Goal: Use online tool/utility: Utilize a website feature to perform a specific function

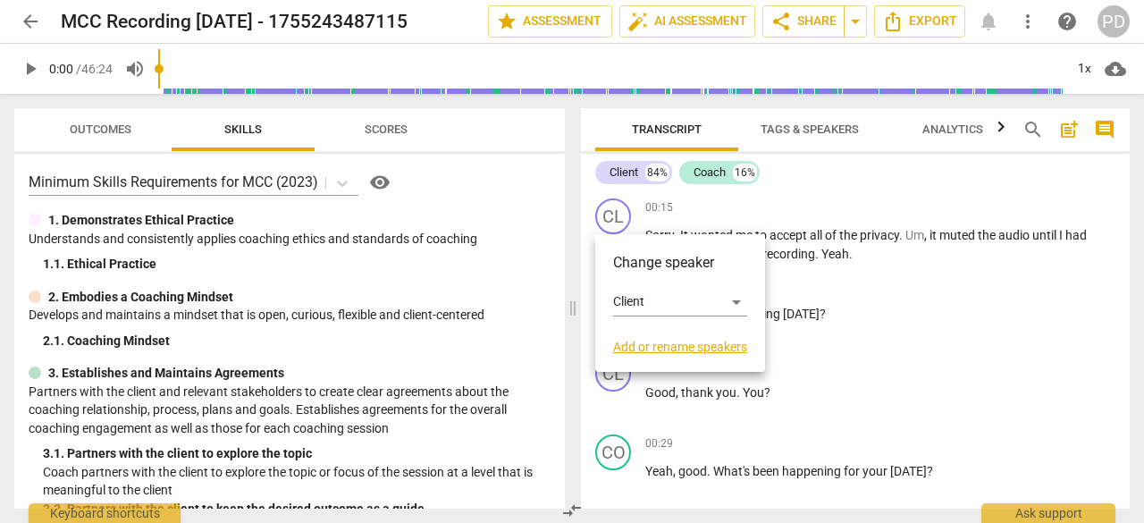
click at [611, 220] on div at bounding box center [572, 261] width 1144 height 523
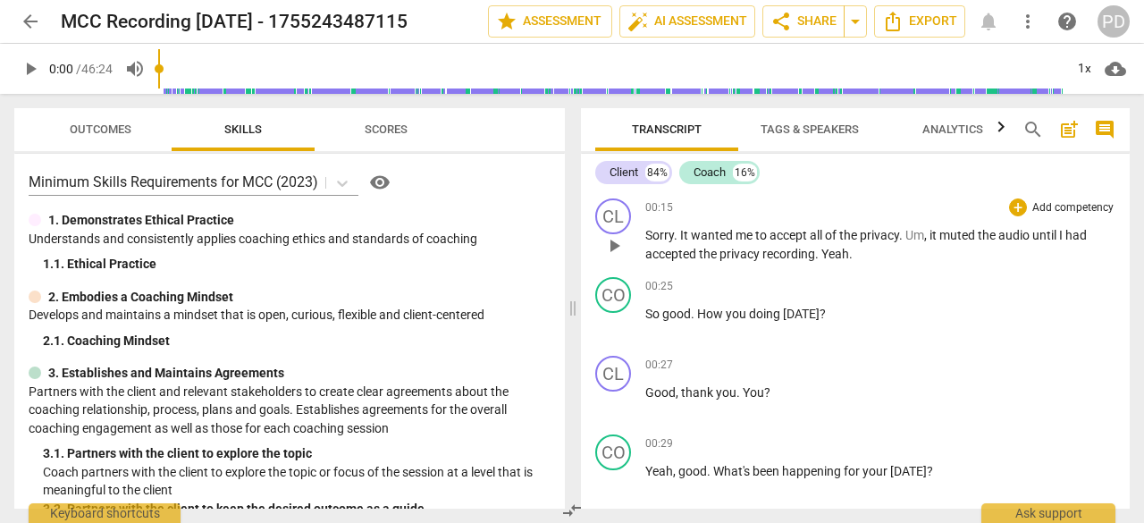
click at [613, 250] on span "play_arrow" at bounding box center [613, 245] width 21 height 21
click at [617, 326] on span "pause" at bounding box center [613, 324] width 21 height 21
type input "28"
click at [652, 310] on span "So" at bounding box center [653, 313] width 17 height 14
click at [649, 312] on span "So" at bounding box center [653, 313] width 17 height 14
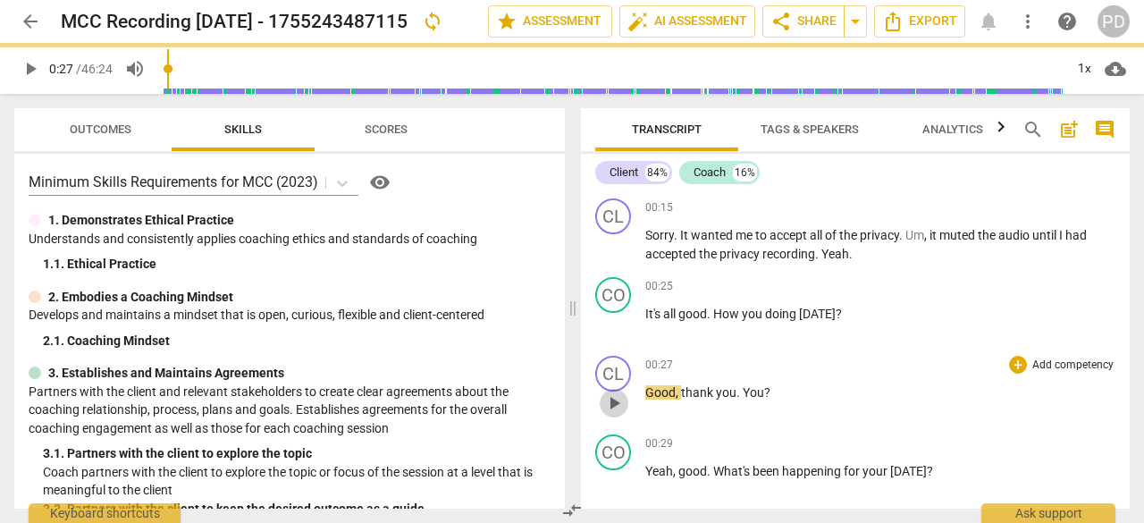
click at [619, 407] on span "play_arrow" at bounding box center [613, 402] width 21 height 21
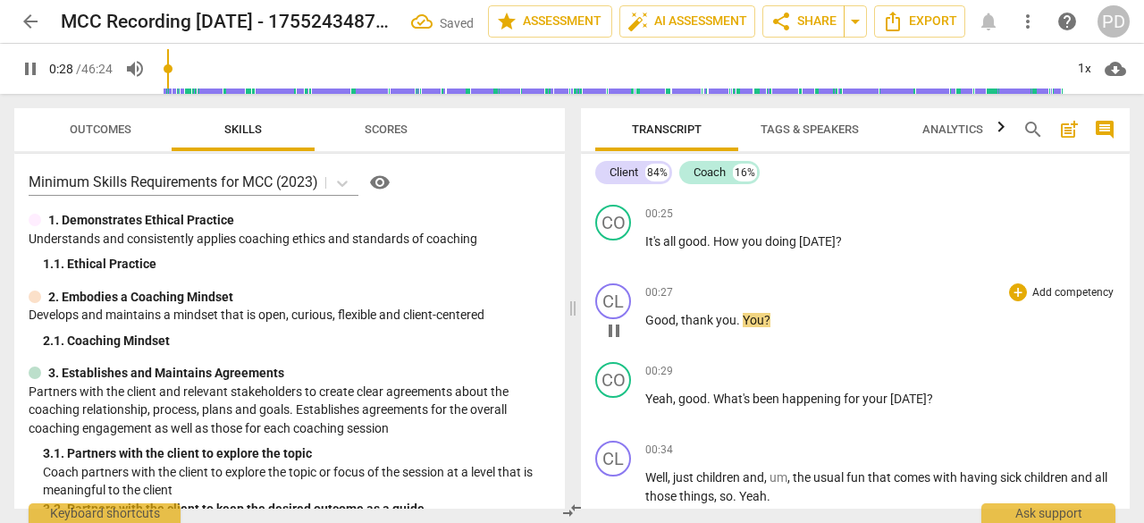
scroll to position [89, 0]
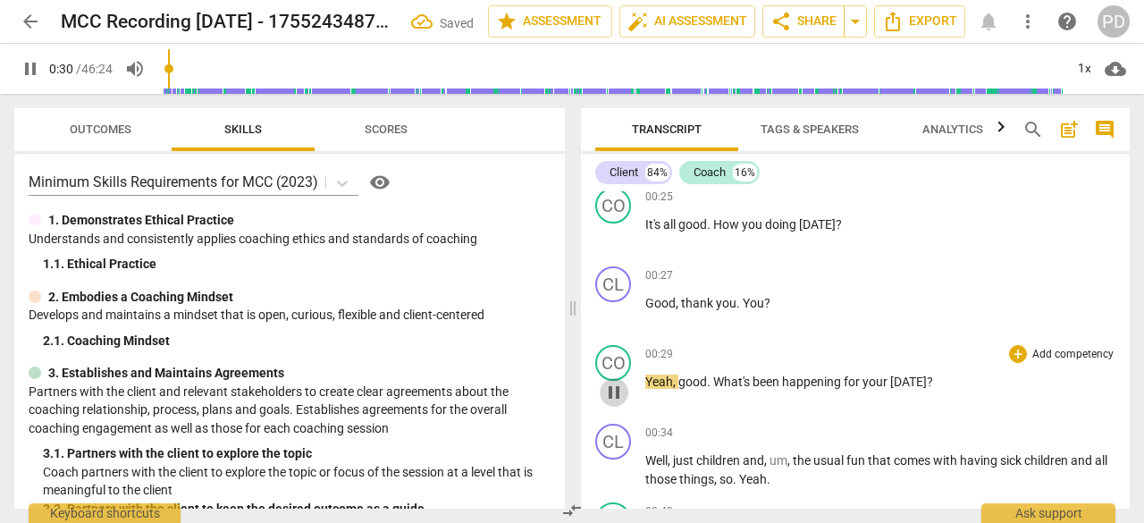
click at [614, 393] on span "pause" at bounding box center [613, 392] width 21 height 21
click at [614, 393] on span "play_arrow" at bounding box center [613, 392] width 21 height 21
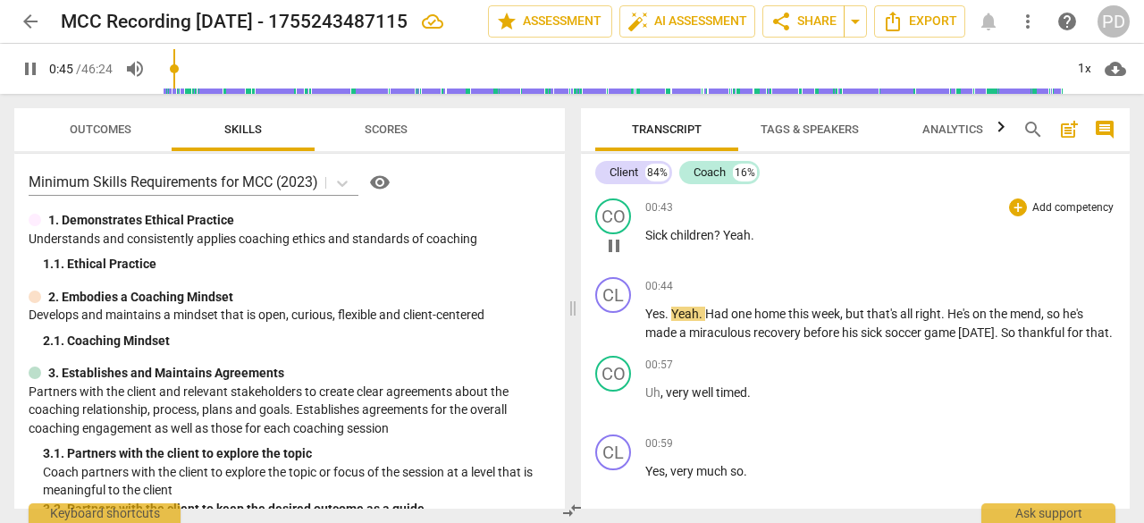
scroll to position [447, 0]
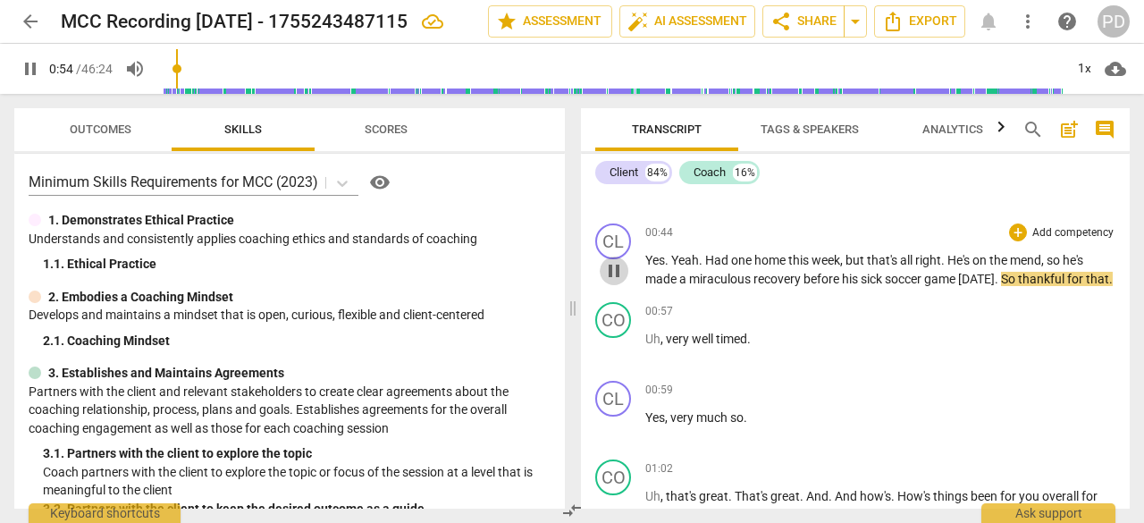
click at [621, 281] on span "pause" at bounding box center [613, 270] width 21 height 21
type input "55"
drag, startPoint x: 865, startPoint y: 281, endPoint x: 895, endPoint y: 287, distance: 31.0
click at [866, 281] on span "sick" at bounding box center [872, 279] width 24 height 14
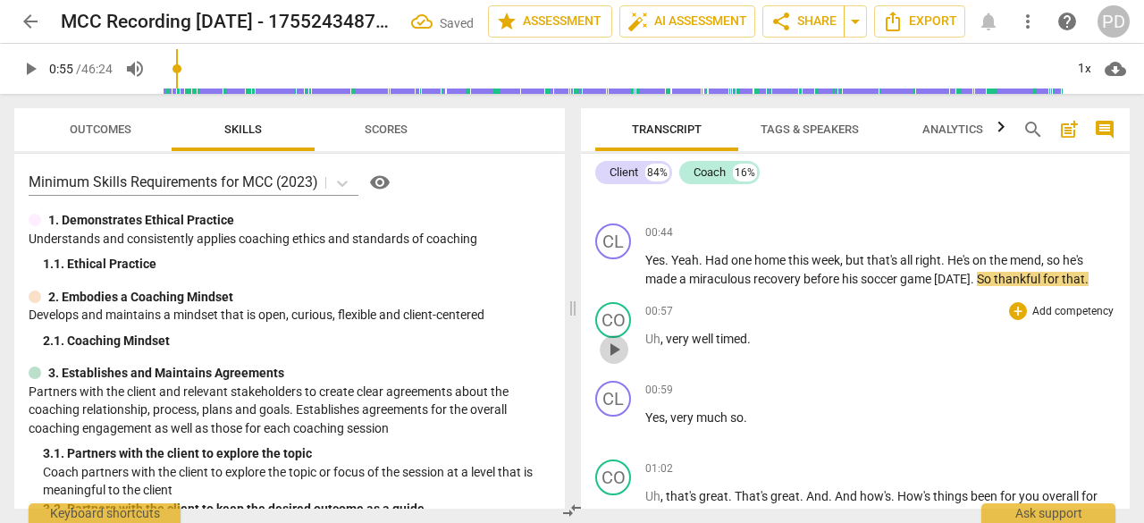
click at [620, 352] on span "play_arrow" at bounding box center [613, 349] width 21 height 21
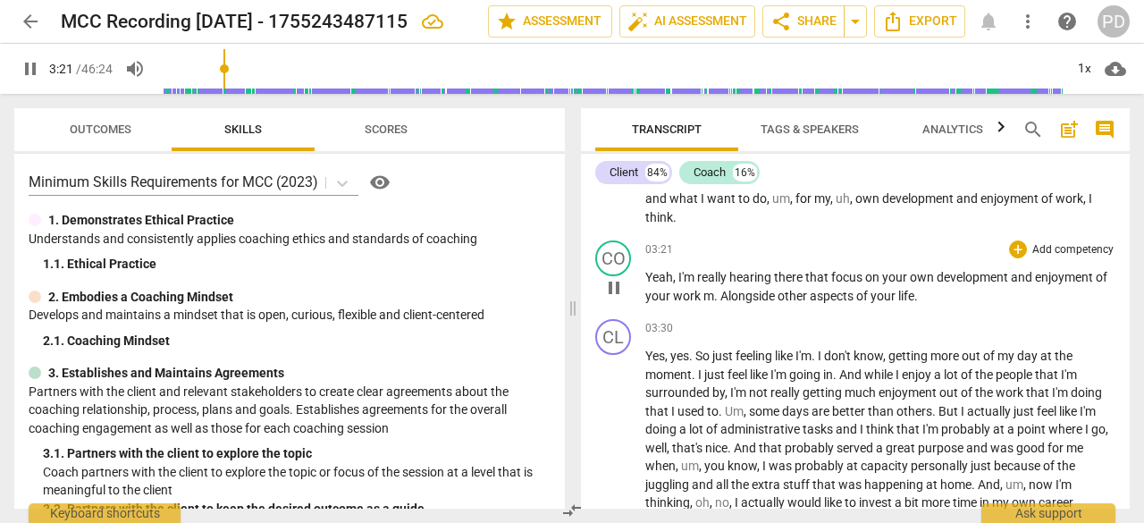
scroll to position [1698, 0]
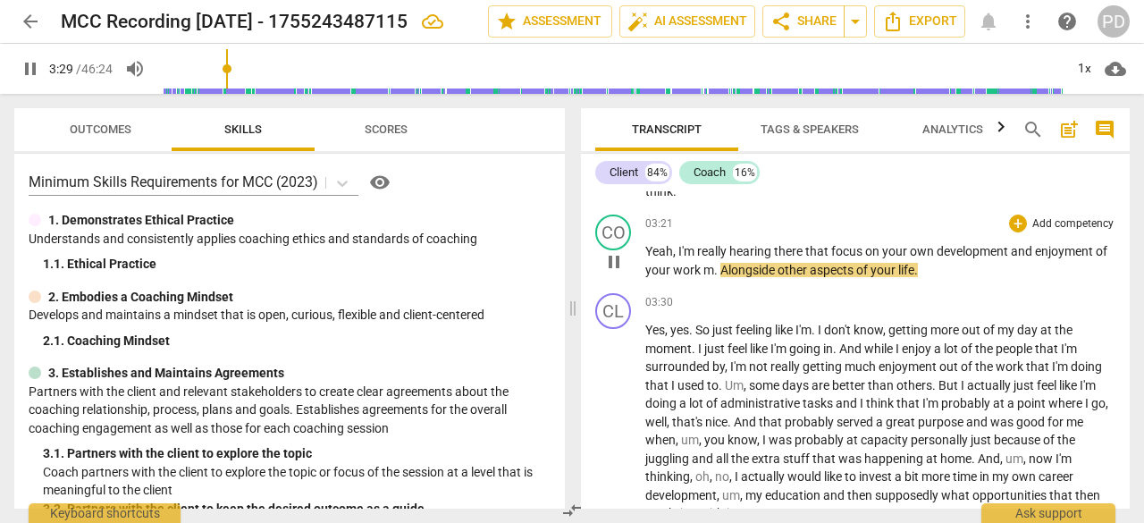
click at [699, 269] on span "work" at bounding box center [688, 270] width 30 height 14
type input "211"
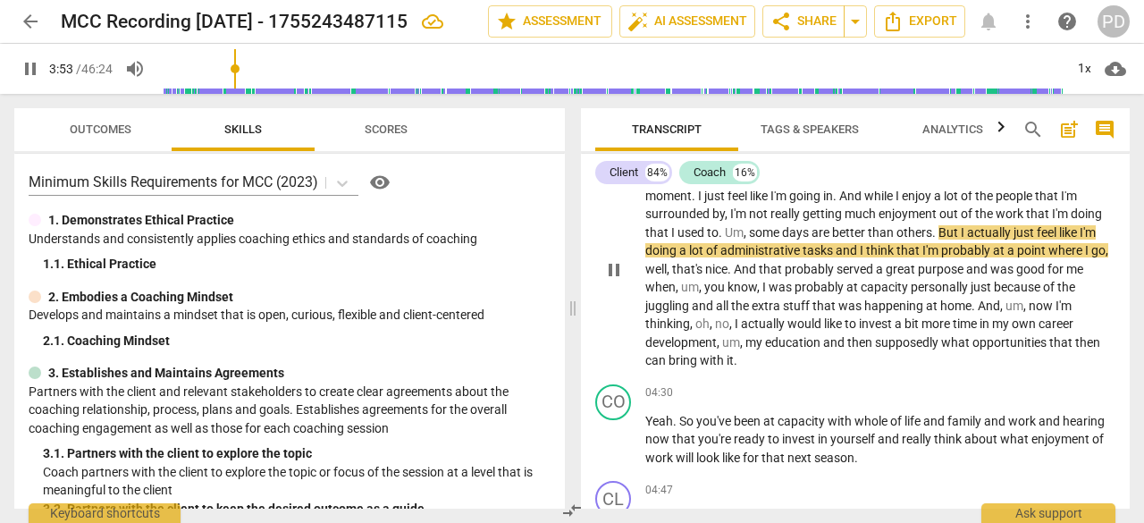
scroll to position [1876, 0]
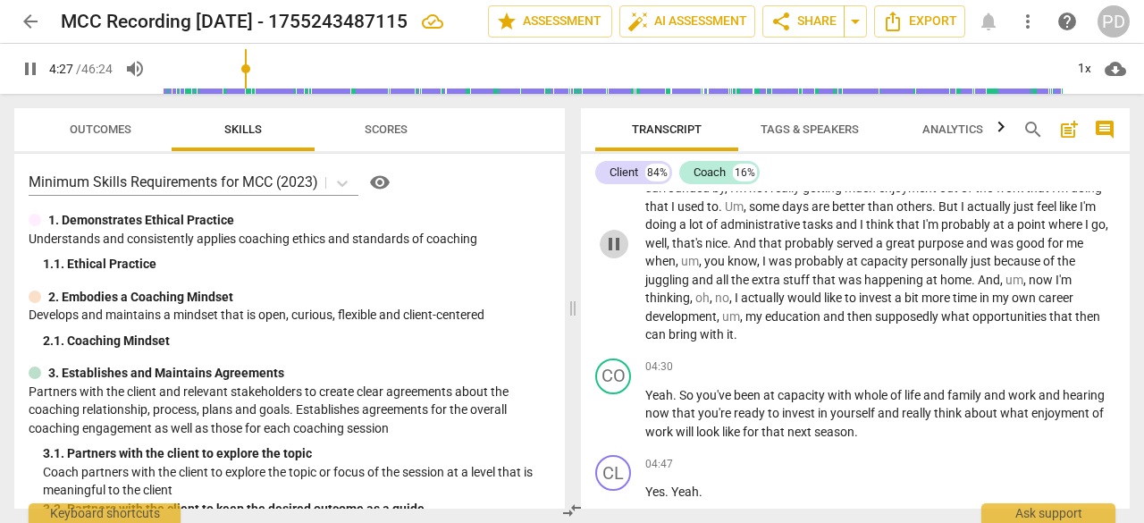
click at [611, 244] on span "pause" at bounding box center [613, 243] width 21 height 21
click at [612, 414] on span "play_arrow" at bounding box center [613, 414] width 21 height 21
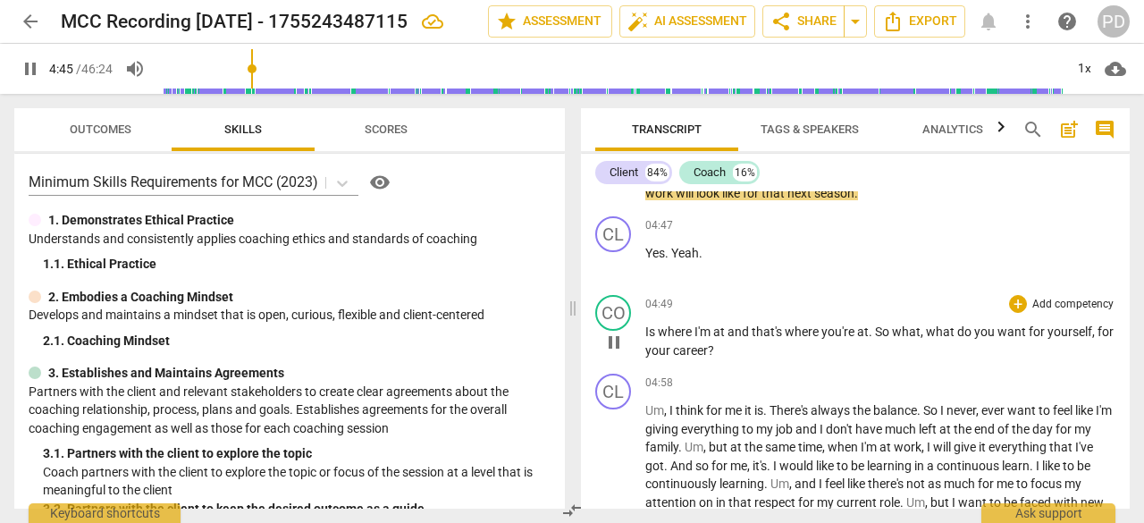
scroll to position [2144, 0]
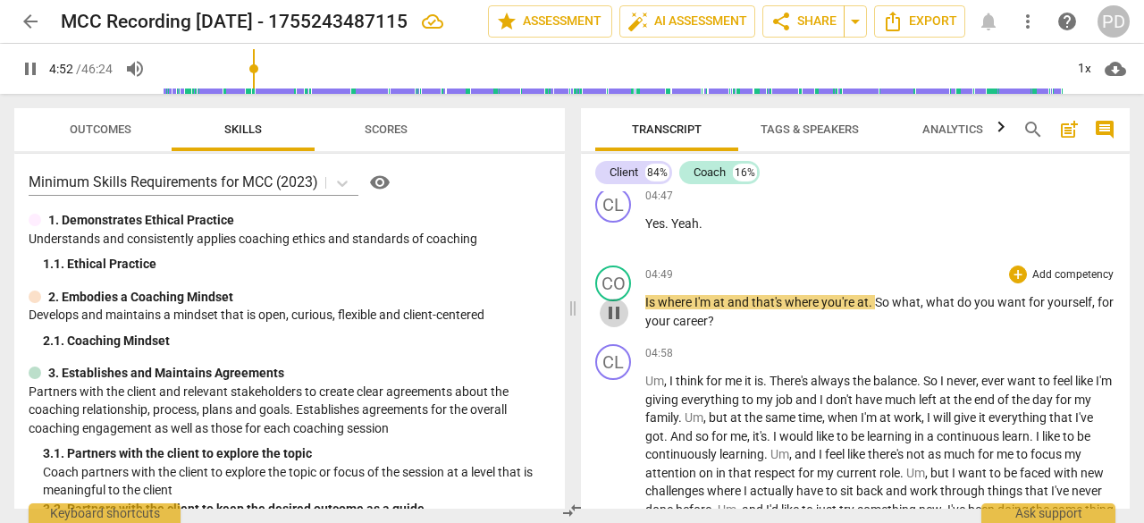
click at [606, 315] on span "pause" at bounding box center [613, 312] width 21 height 21
type input "293"
drag, startPoint x: 868, startPoint y: 301, endPoint x: 692, endPoint y: 298, distance: 175.2
click at [692, 298] on p "Is where I'm at and that's where you're at . So what , what do you want for you…" at bounding box center [880, 311] width 470 height 37
click at [823, 373] on span "always" at bounding box center [831, 380] width 42 height 14
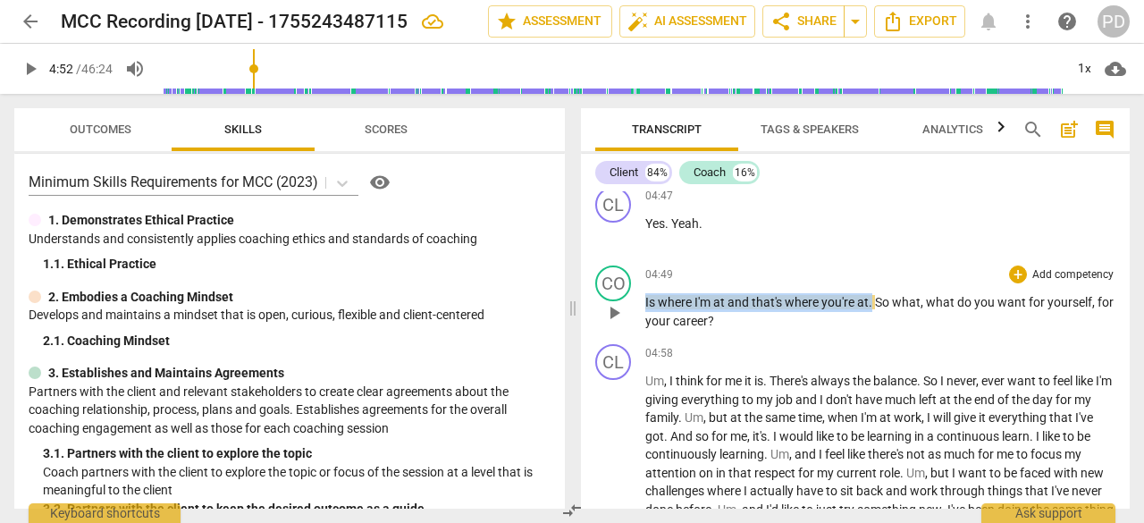
drag, startPoint x: 872, startPoint y: 301, endPoint x: 642, endPoint y: 299, distance: 230.5
click at [642, 299] on div "CO play_arrow pause 04:49 + Add competency keyboard_arrow_right Is where I'm at…" at bounding box center [855, 297] width 549 height 79
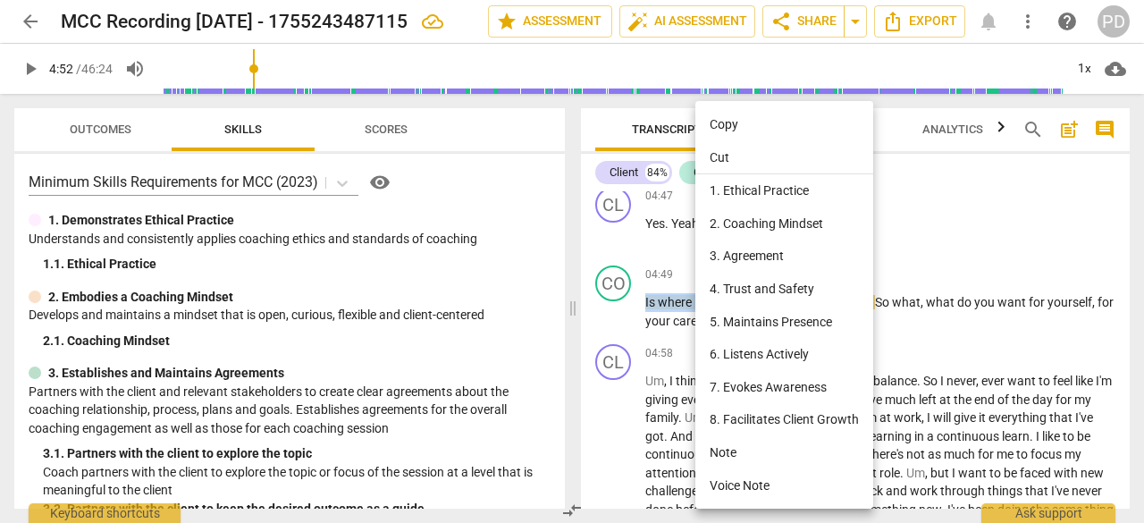
click at [713, 156] on li "Cut" at bounding box center [784, 158] width 178 height 34
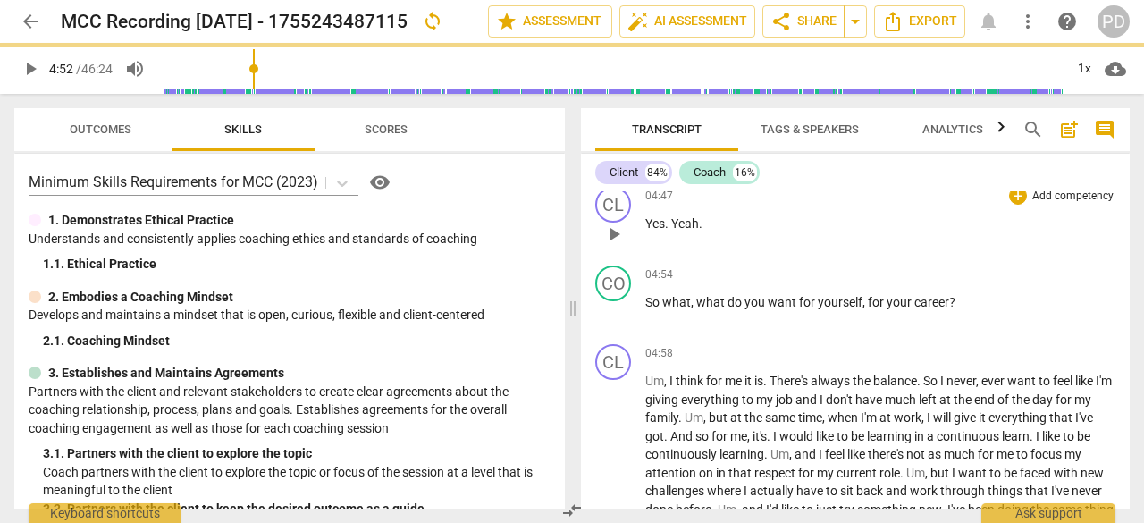
click at [731, 224] on p "Yes . Yeah ." at bounding box center [880, 223] width 470 height 19
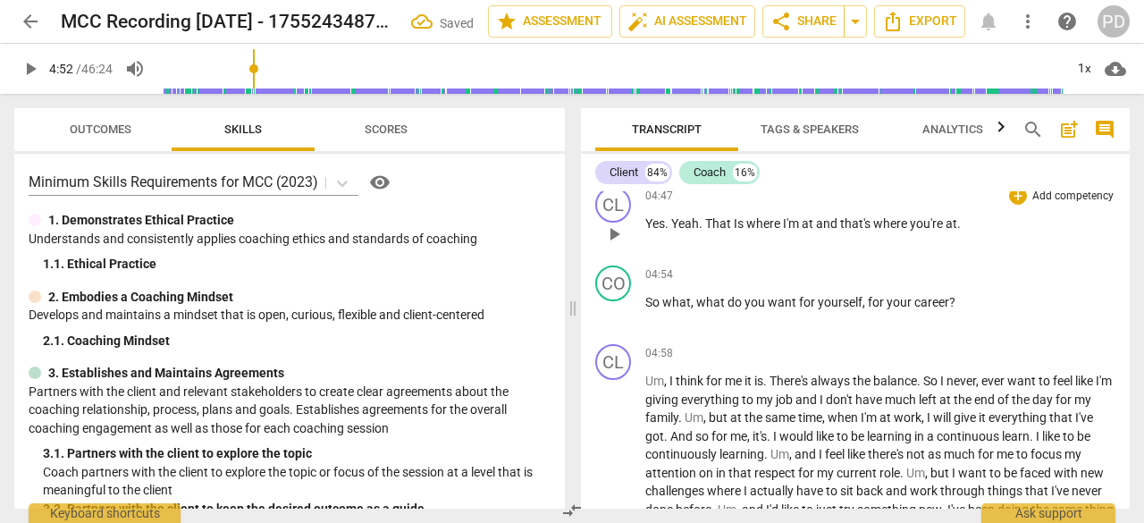
click at [737, 224] on span ". That Is where I'm at and that's where you're at." at bounding box center [830, 223] width 262 height 14
click at [609, 239] on span "play_arrow" at bounding box center [613, 233] width 21 height 21
click at [820, 221] on span "and" at bounding box center [827, 223] width 24 height 14
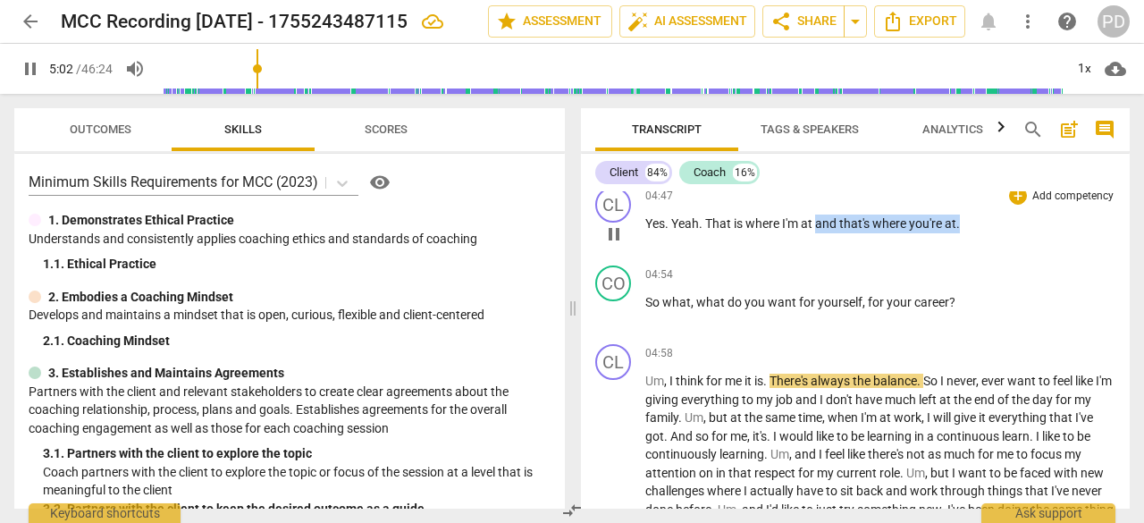
drag, startPoint x: 818, startPoint y: 221, endPoint x: 961, endPoint y: 222, distance: 143.0
click at [961, 222] on p "Yes . Yeah . That is where I'm at and that's where you're at ." at bounding box center [880, 223] width 470 height 19
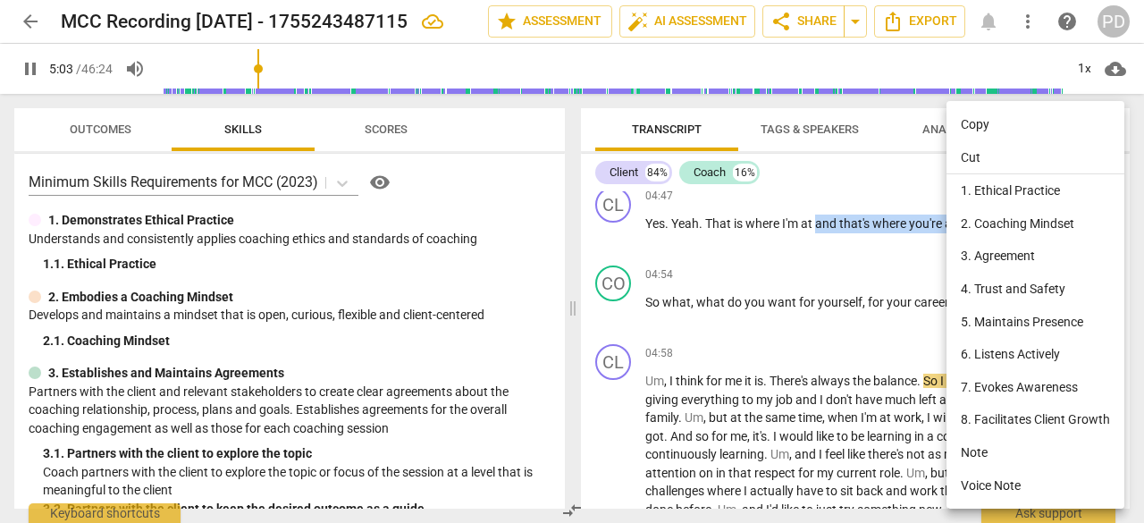
click at [963, 163] on li "Cut" at bounding box center [1035, 158] width 178 height 34
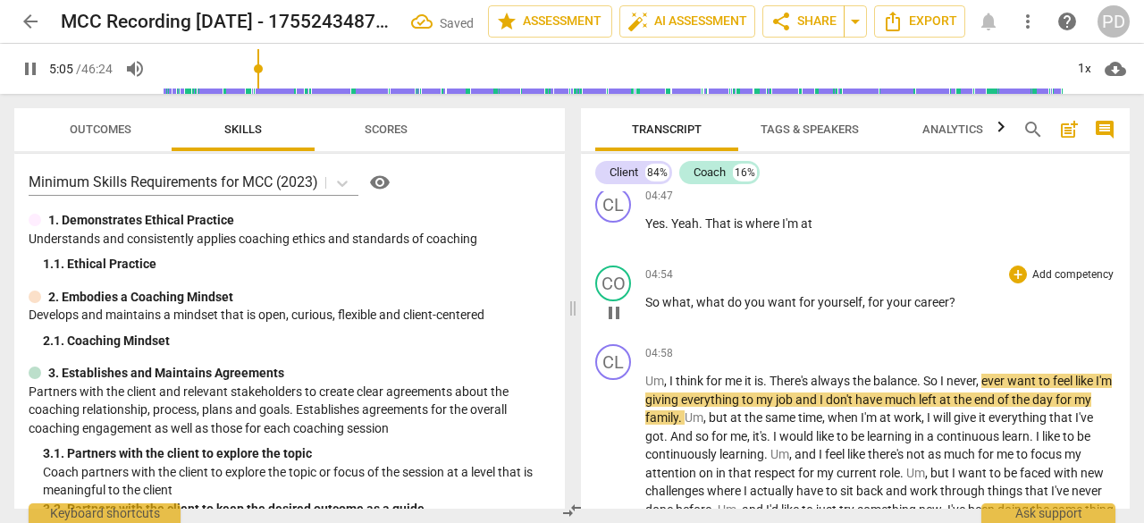
click at [648, 303] on span "So" at bounding box center [653, 302] width 17 height 14
paste p
type input "307"
click at [817, 223] on p "Yes . Yeah . That is where I'm at" at bounding box center [880, 223] width 470 height 19
type input "312"
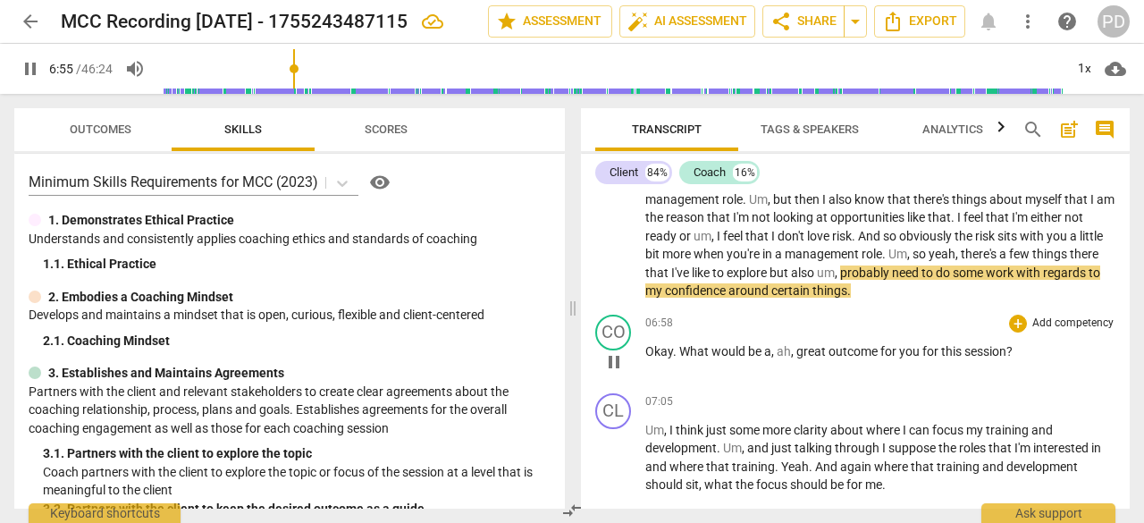
scroll to position [2591, 0]
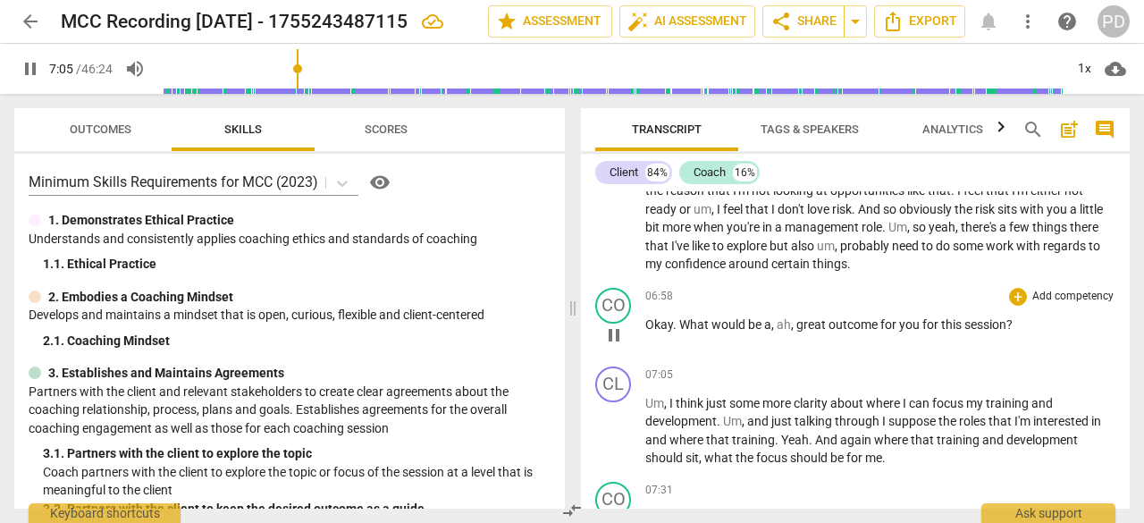
click at [791, 324] on span "," at bounding box center [793, 324] width 5 height 14
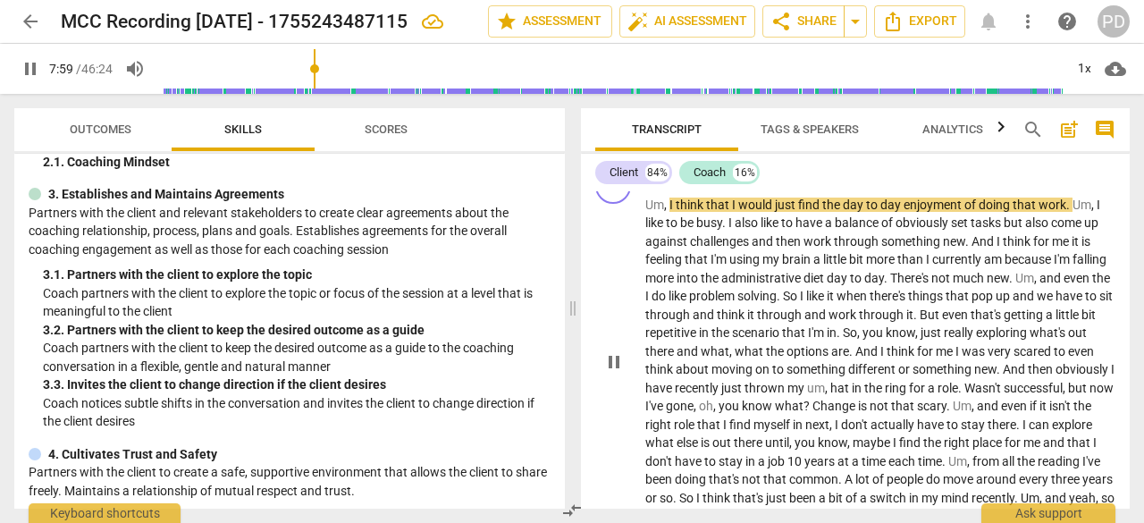
scroll to position [3127, 0]
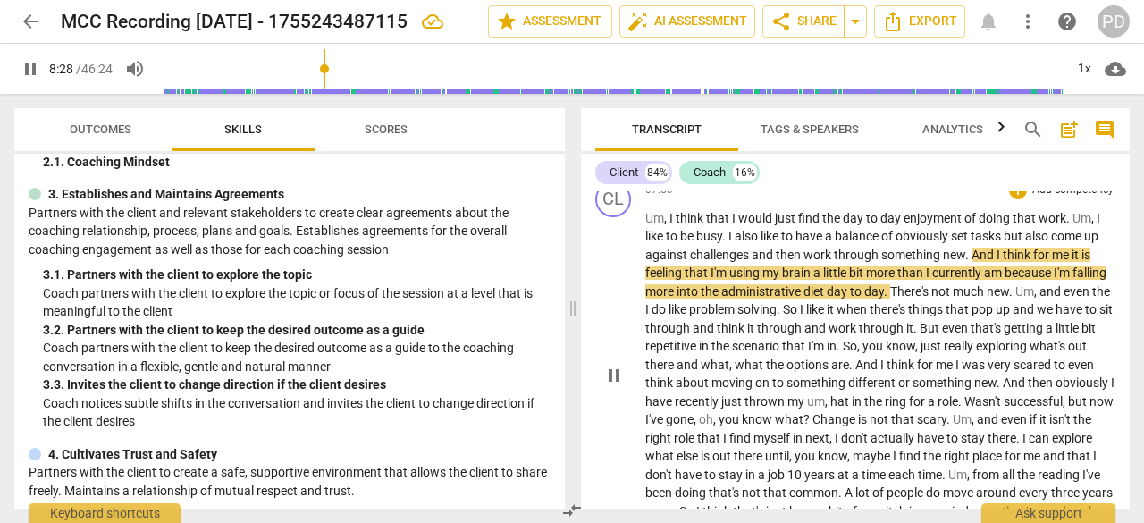
click at [612, 385] on span "pause" at bounding box center [613, 375] width 21 height 21
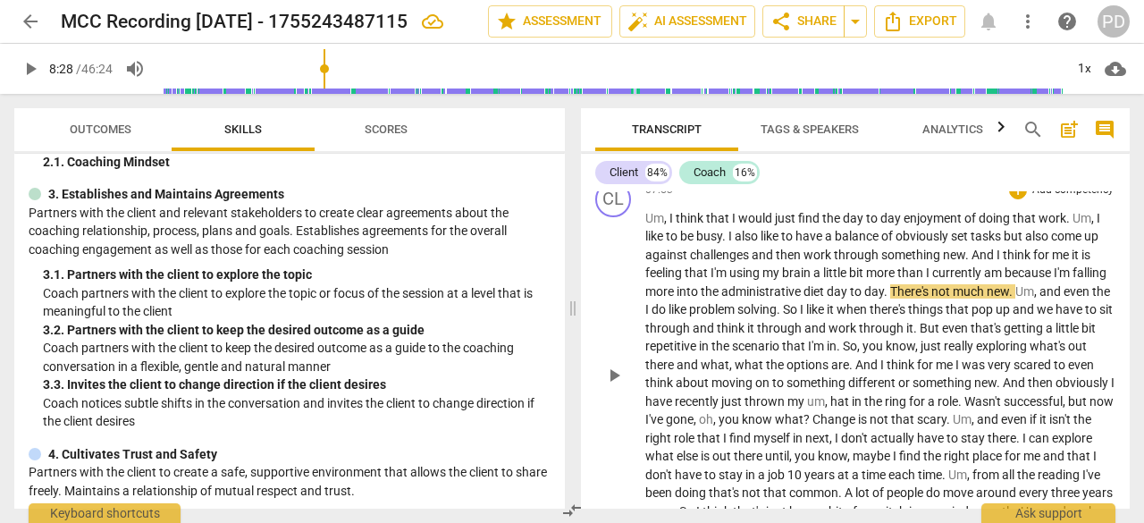
type input "509"
click at [827, 292] on span "diet" at bounding box center [814, 291] width 23 height 14
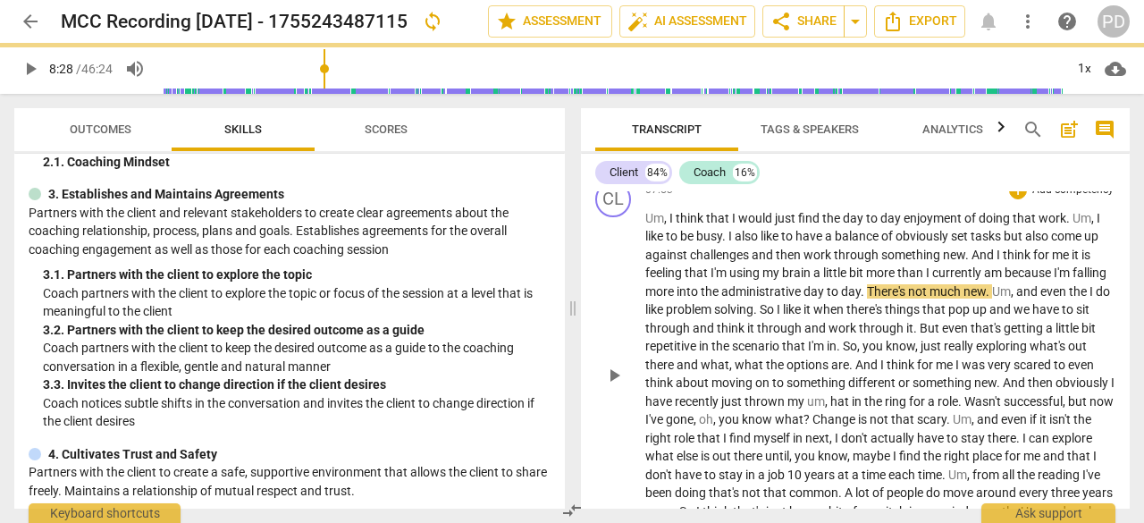
click at [609, 386] on span "play_arrow" at bounding box center [613, 375] width 21 height 21
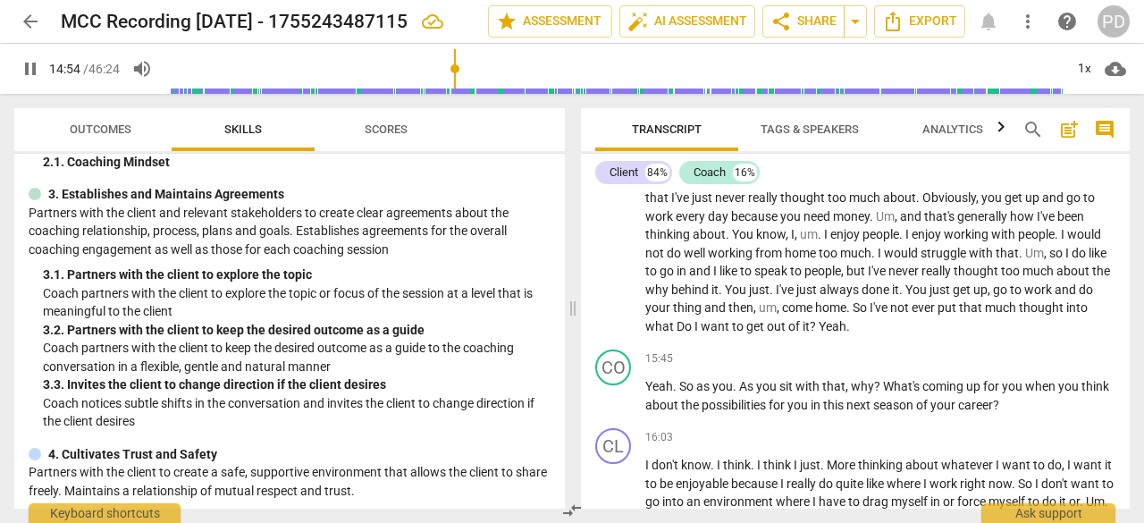
scroll to position [5093, 0]
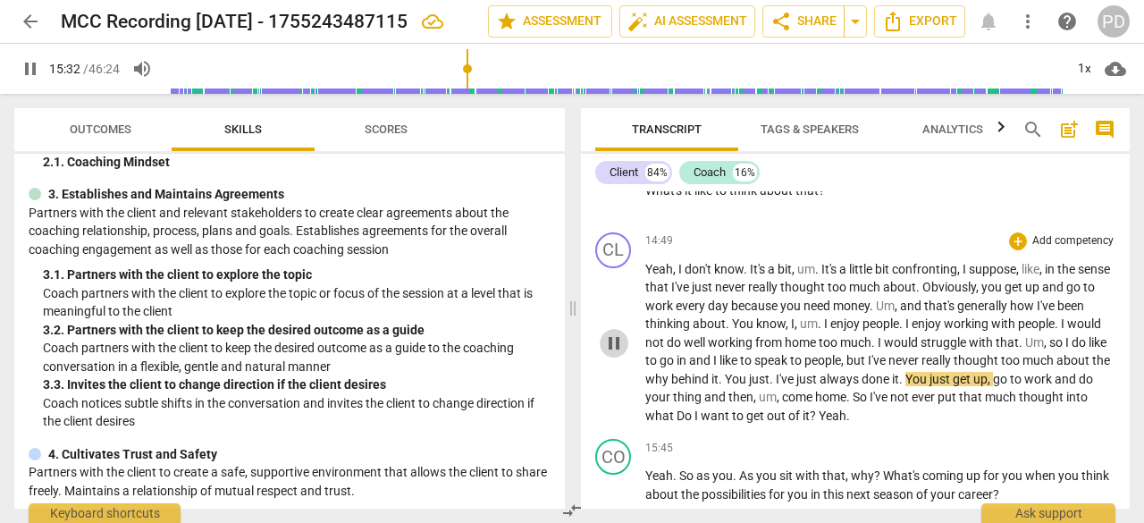
click at [613, 354] on span "pause" at bounding box center [613, 342] width 21 height 21
click at [618, 354] on span "play_arrow" at bounding box center [613, 342] width 21 height 21
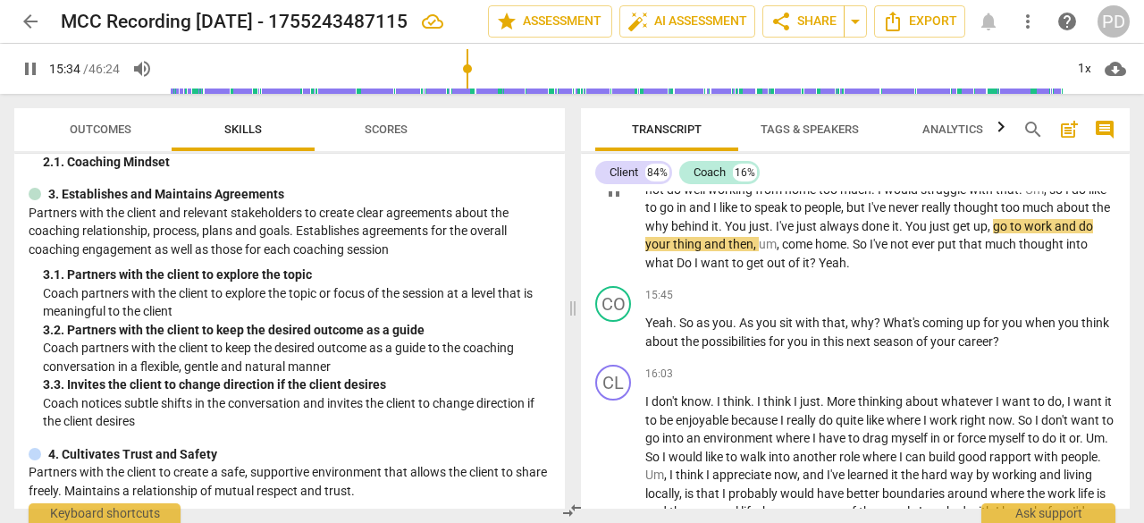
scroll to position [5272, 0]
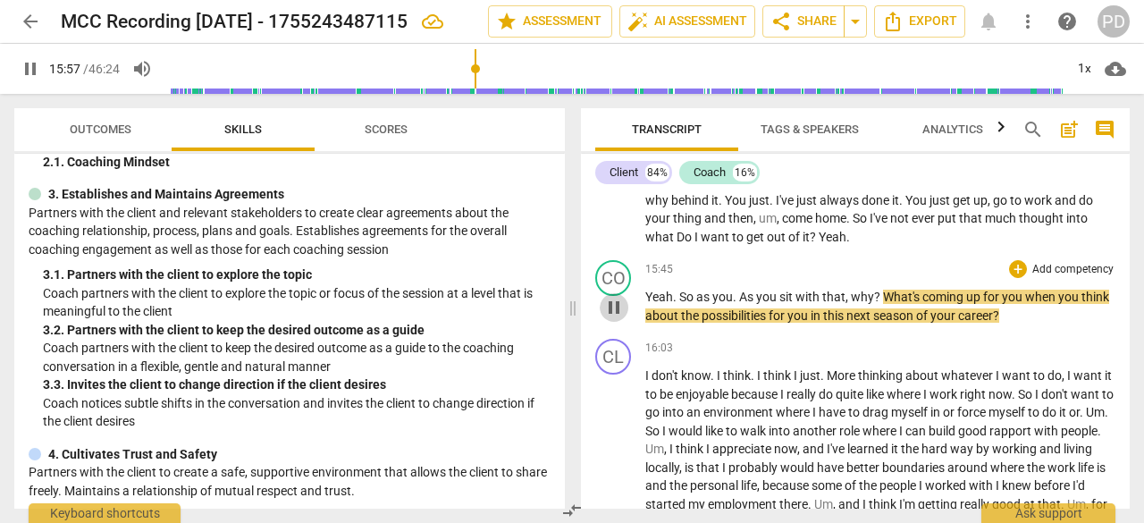
click at [611, 318] on span "pause" at bounding box center [613, 307] width 21 height 21
type input "958"
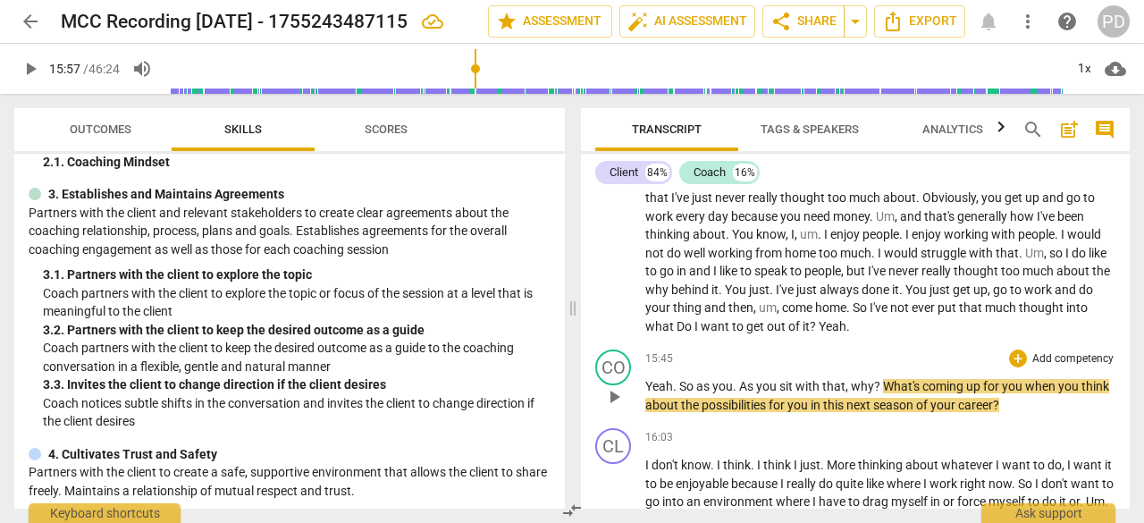
click at [851, 393] on span "why" at bounding box center [862, 386] width 23 height 14
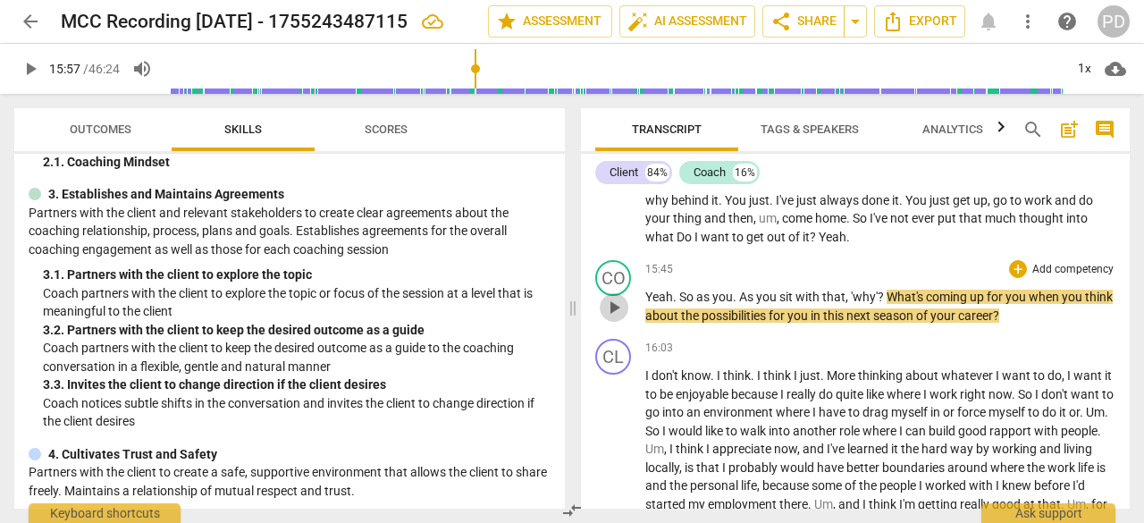
click at [612, 318] on span "play_arrow" at bounding box center [613, 307] width 21 height 21
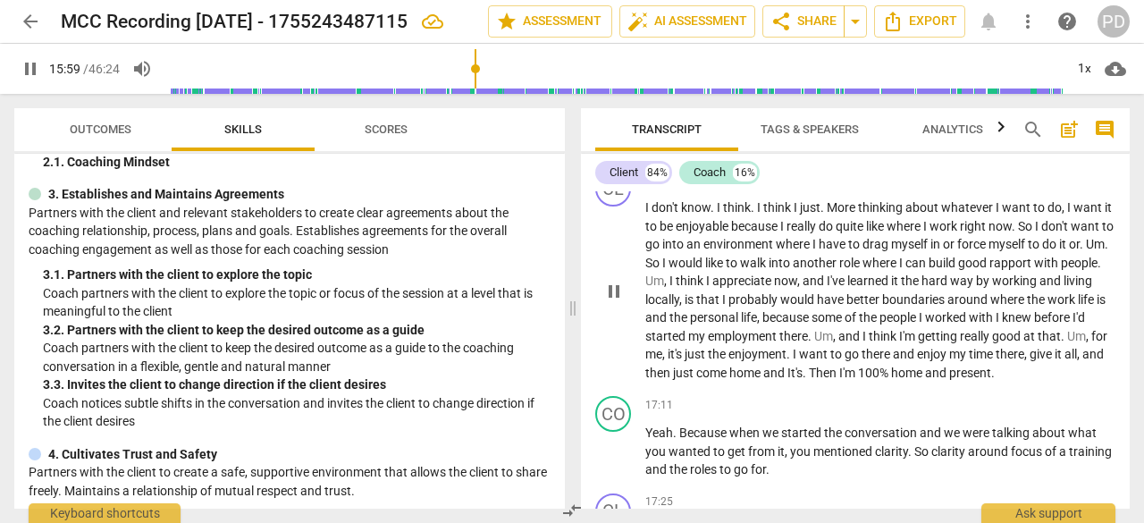
scroll to position [5451, 0]
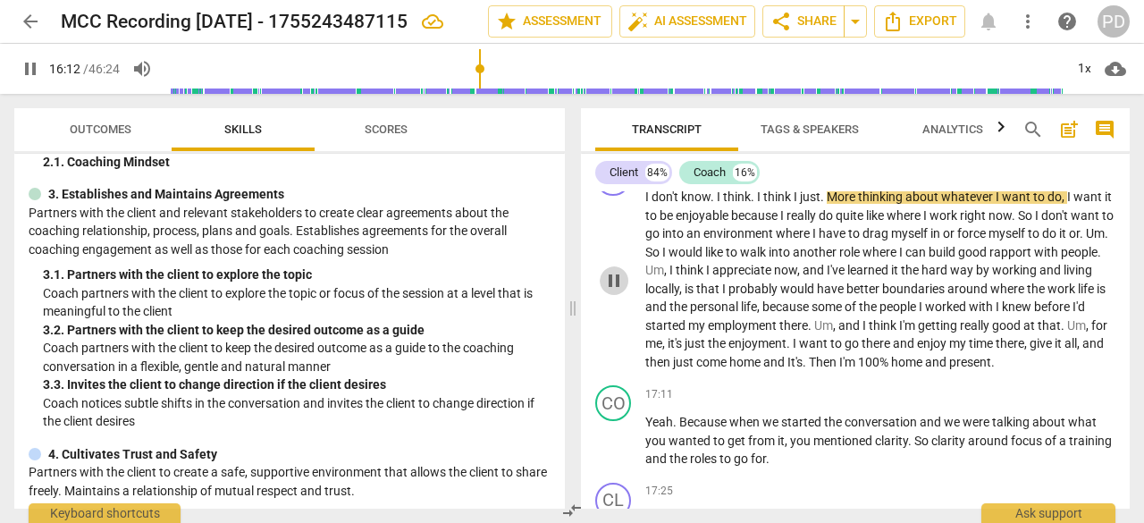
click at [616, 291] on span "pause" at bounding box center [613, 280] width 21 height 21
type input "973"
click at [827, 204] on span "More" at bounding box center [842, 196] width 31 height 14
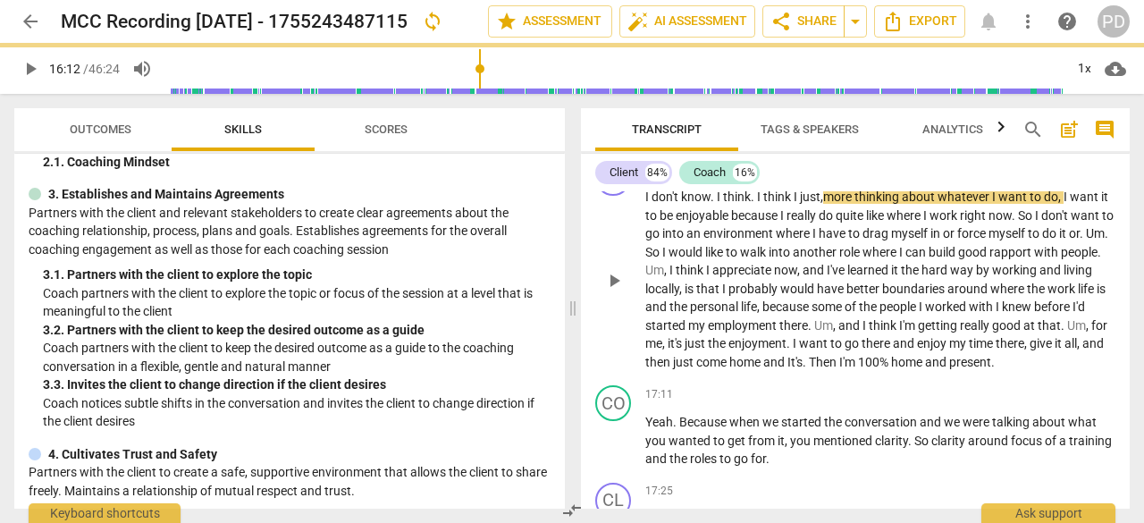
click at [617, 291] on span "play_arrow" at bounding box center [613, 280] width 21 height 21
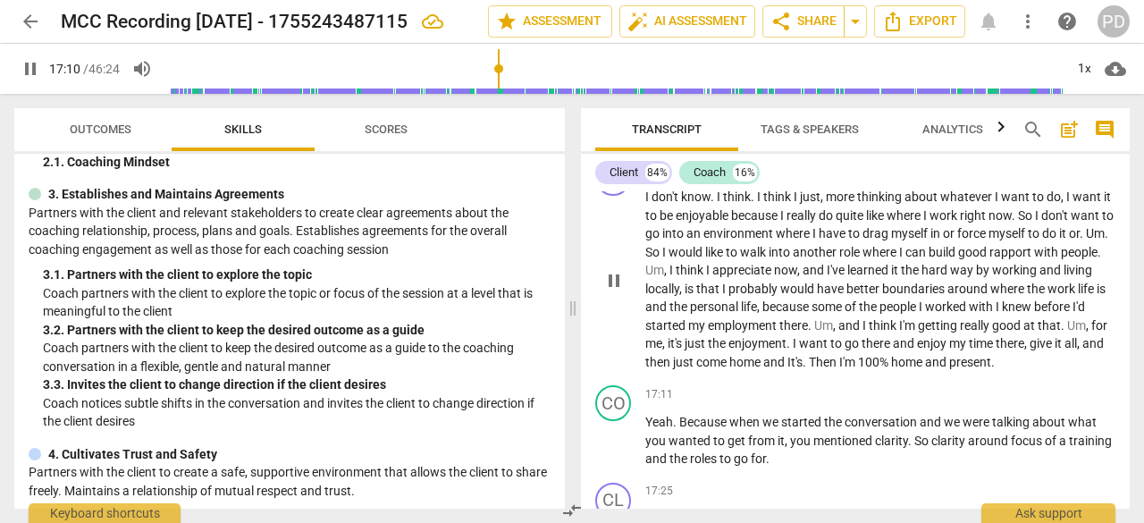
click at [802, 369] on span "It's" at bounding box center [794, 362] width 15 height 14
type input "1031"
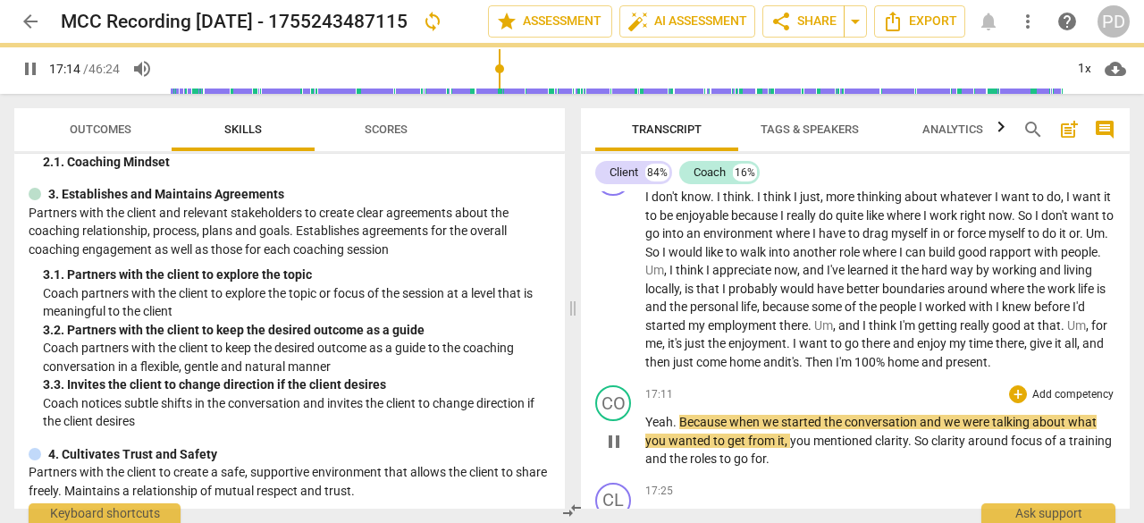
scroll to position [5540, 0]
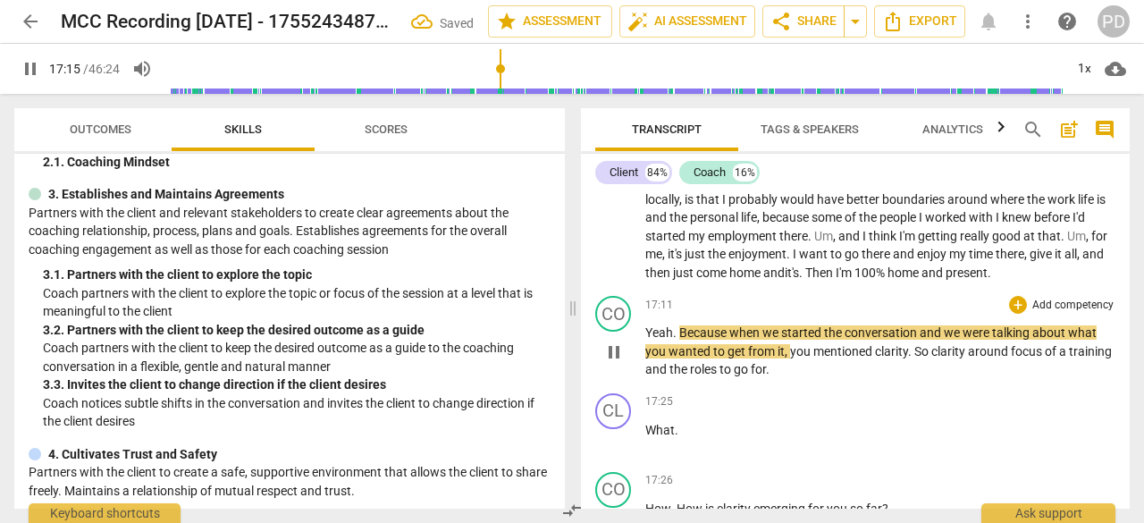
click at [618, 363] on span "pause" at bounding box center [613, 351] width 21 height 21
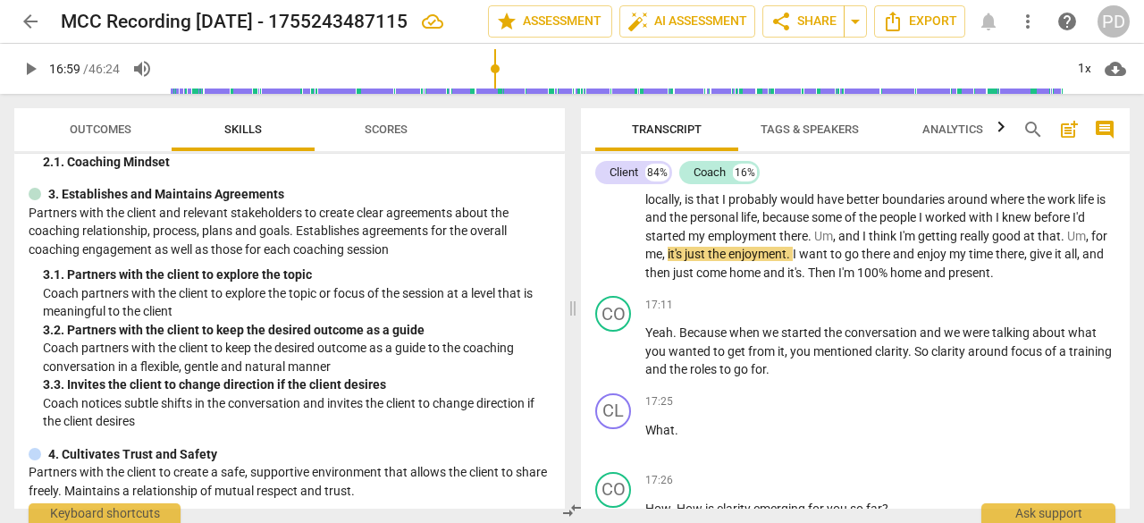
click at [496, 69] on input "range" at bounding box center [614, 68] width 898 height 57
click at [610, 202] on span "play_arrow" at bounding box center [613, 190] width 21 height 21
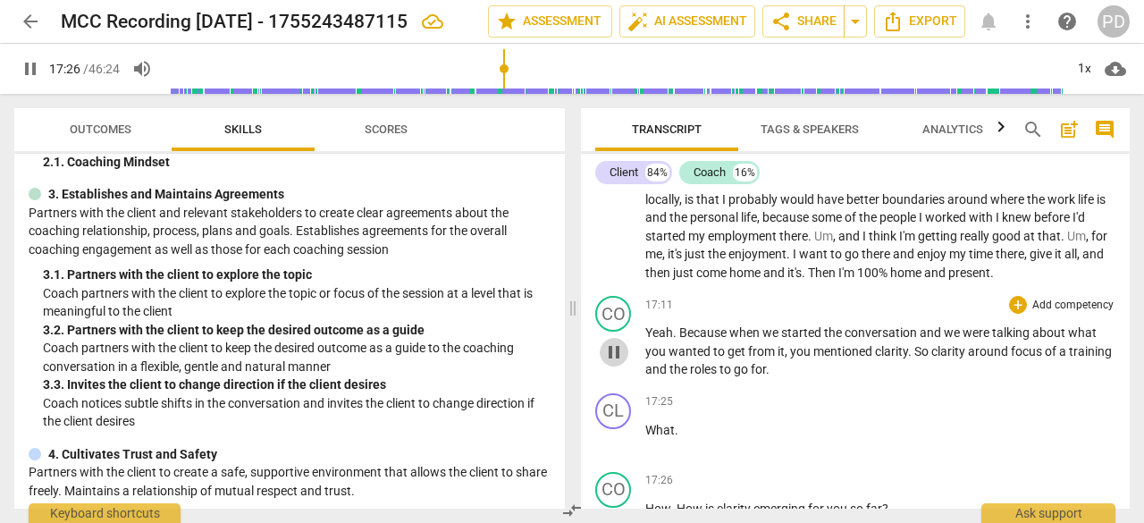
click at [616, 363] on span "pause" at bounding box center [613, 351] width 21 height 21
type input "1047"
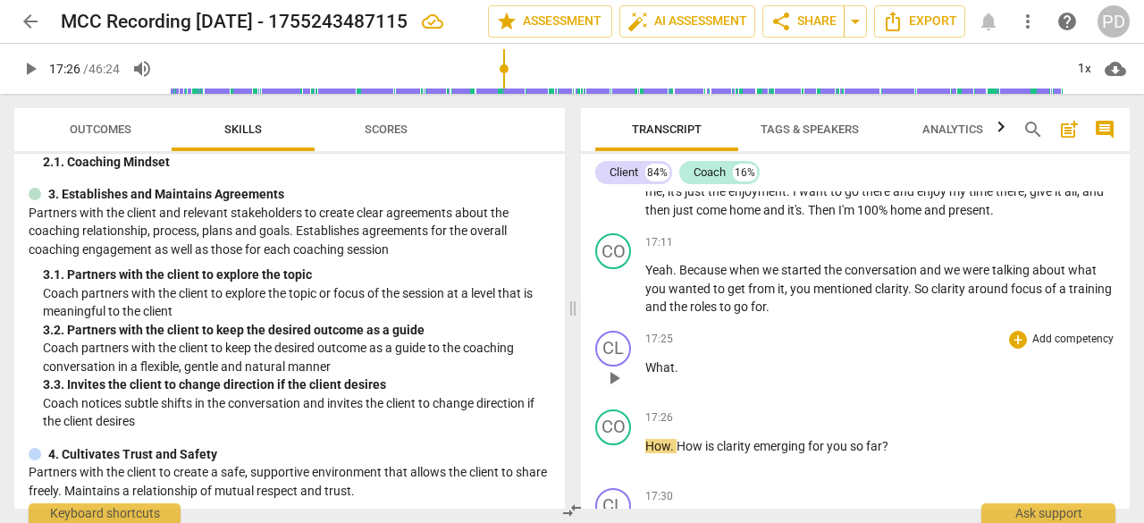
scroll to position [5599, 0]
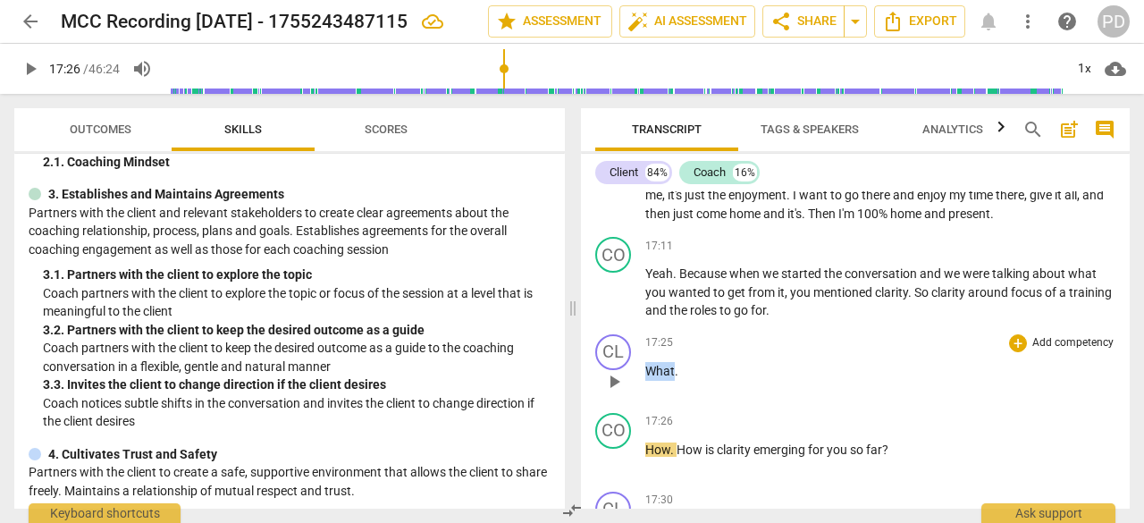
drag, startPoint x: 647, startPoint y: 383, endPoint x: 672, endPoint y: 382, distance: 25.1
click at [672, 378] on span "What" at bounding box center [659, 371] width 29 height 14
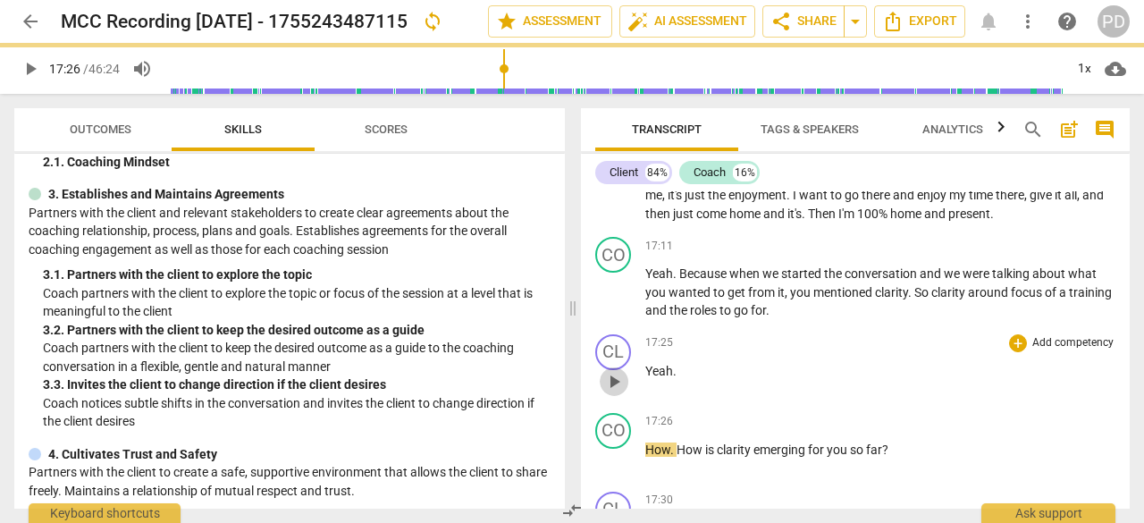
click at [615, 392] on span "play_arrow" at bounding box center [613, 381] width 21 height 21
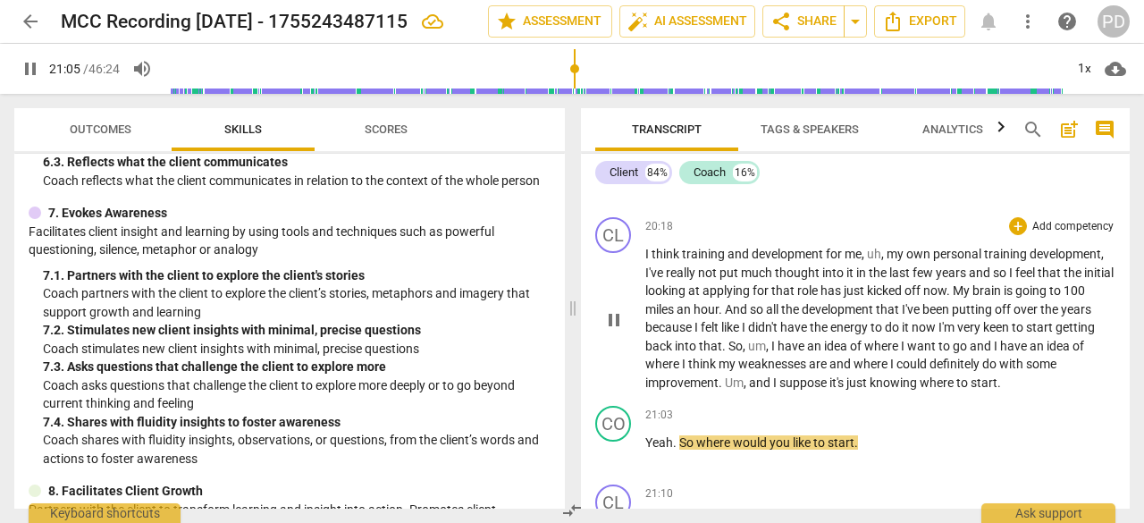
scroll to position [6939, 0]
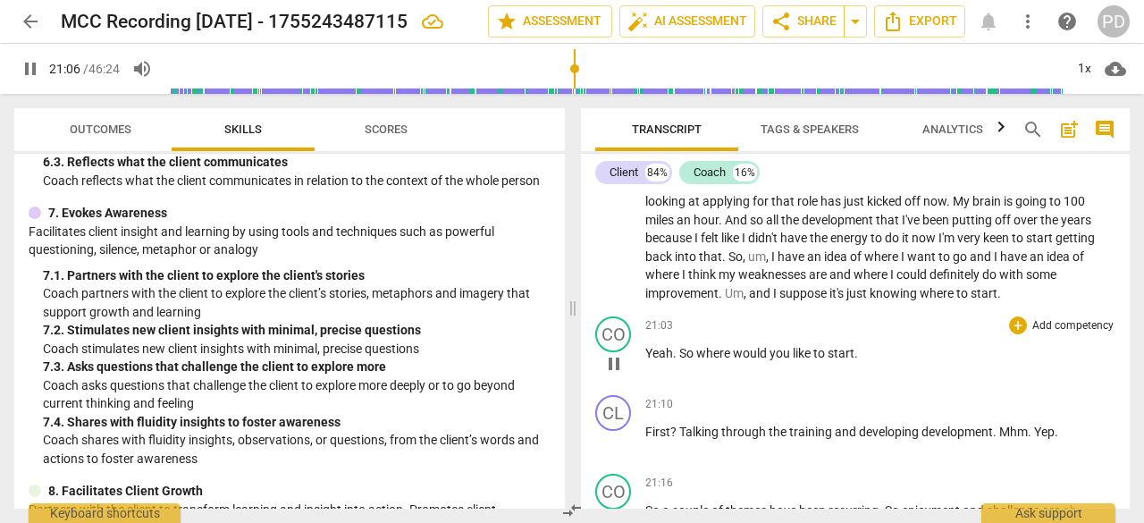
click at [862, 363] on p "Yeah . So where would you like to start ." at bounding box center [880, 353] width 470 height 19
type input "1268"
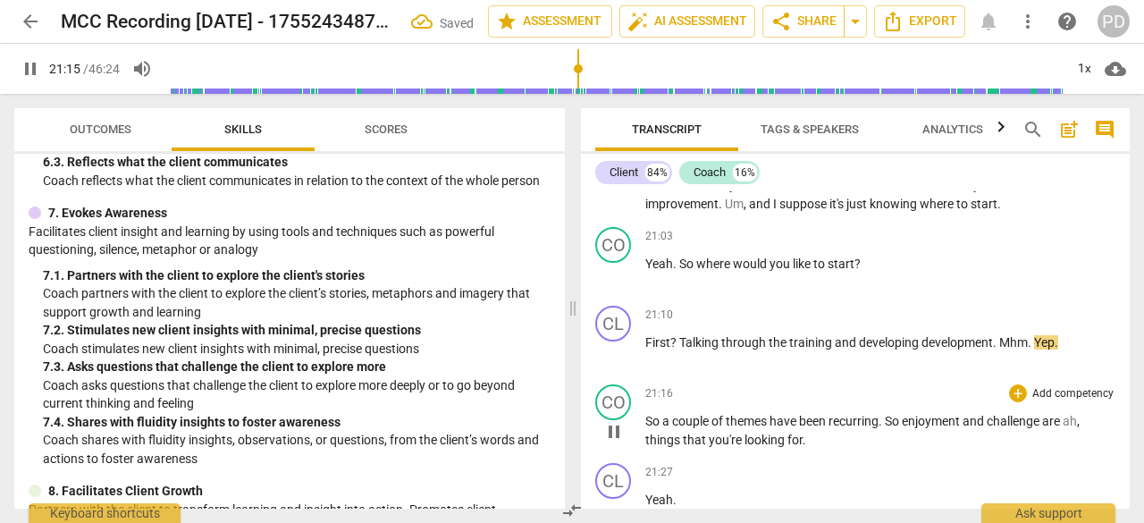
scroll to position [7118, 0]
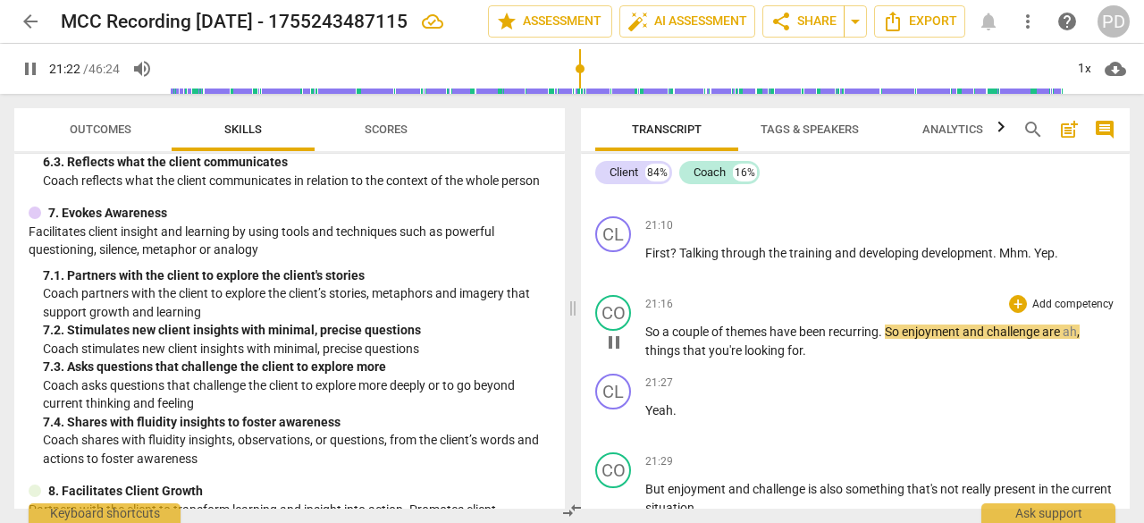
click at [609, 353] on span "pause" at bounding box center [613, 342] width 21 height 21
type input "1283"
click at [882, 339] on span "." at bounding box center [881, 331] width 6 height 14
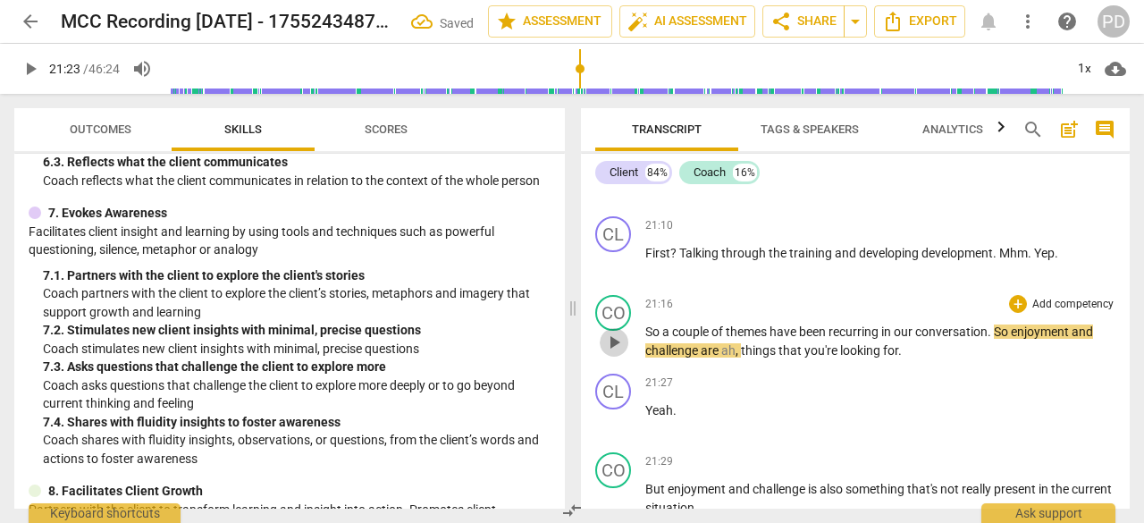
click at [615, 353] on span "play_arrow" at bounding box center [613, 342] width 21 height 21
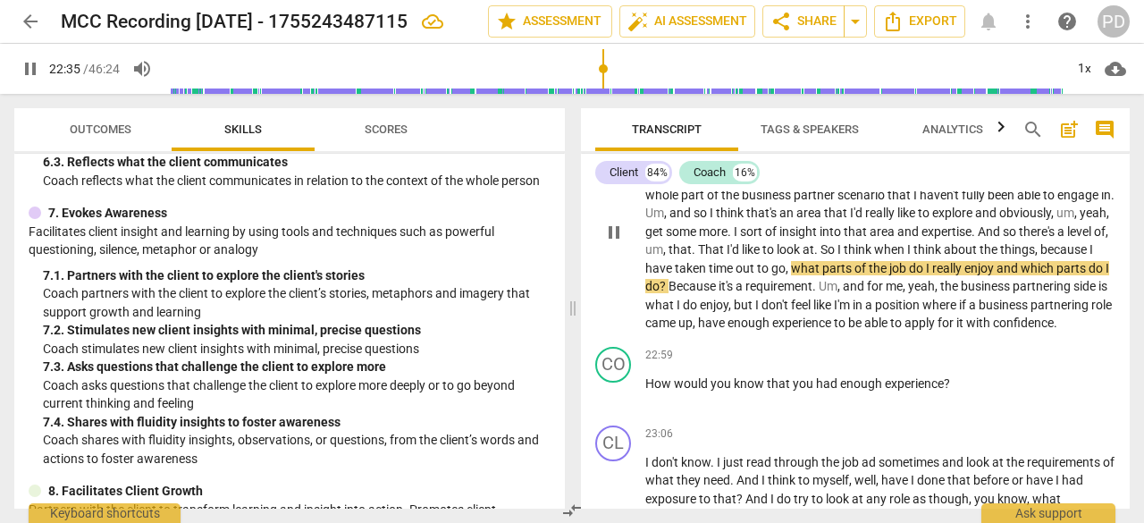
scroll to position [7743, 0]
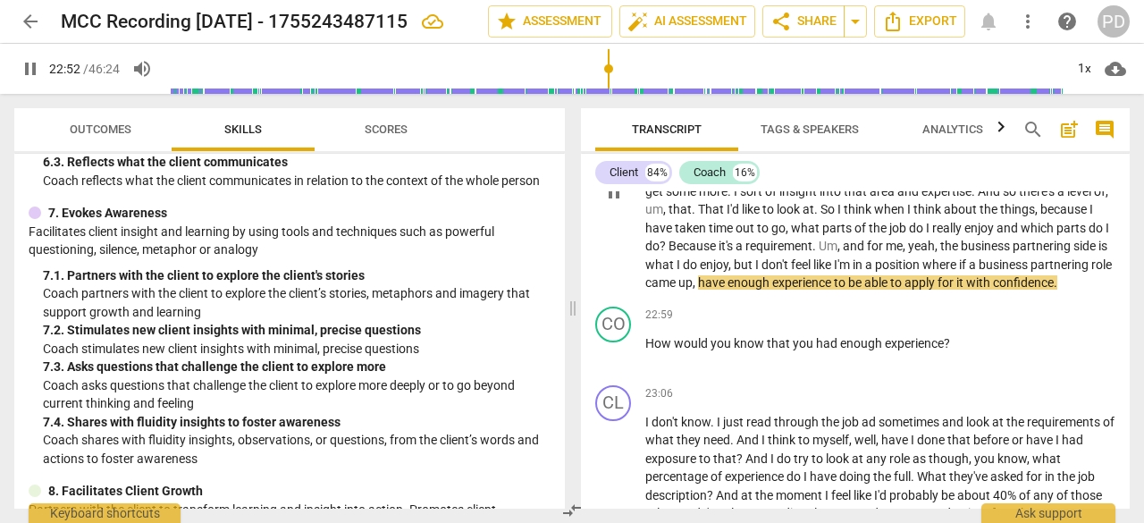
click at [614, 203] on span "pause" at bounding box center [613, 191] width 21 height 21
type input "1373"
click at [698, 290] on span "," at bounding box center [694, 282] width 5 height 14
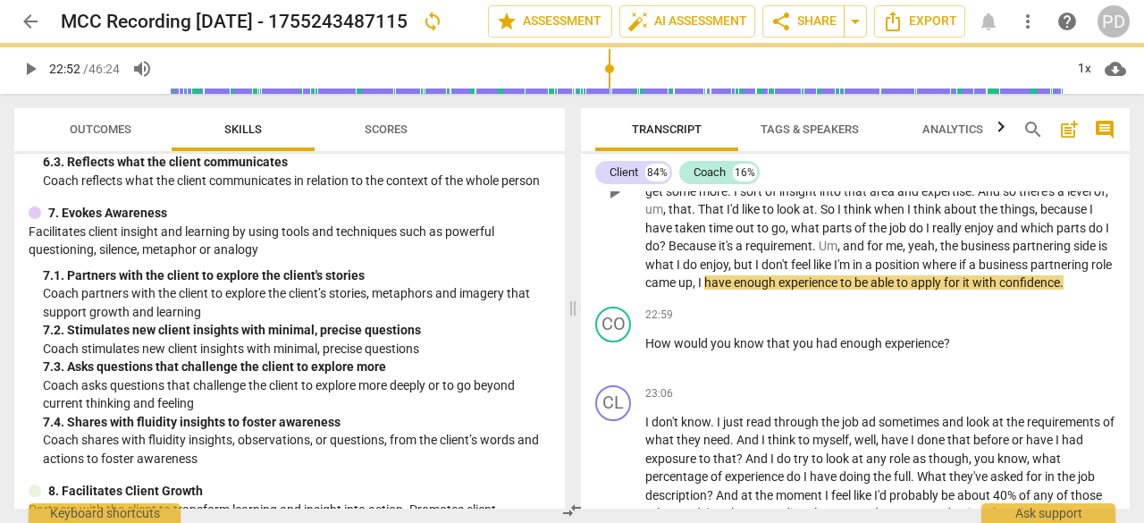
click at [613, 203] on span "play_arrow" at bounding box center [613, 191] width 21 height 21
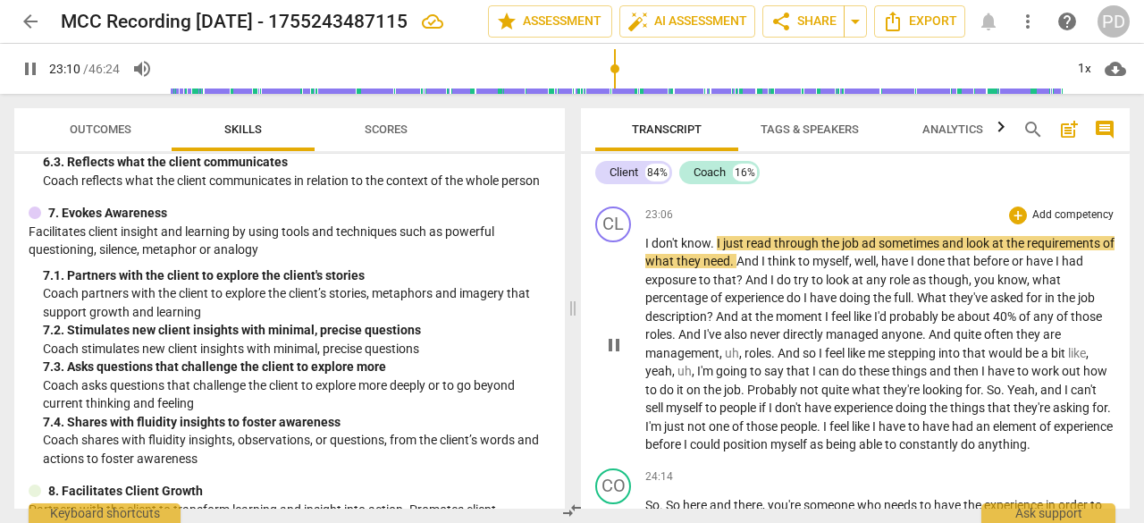
scroll to position [8011, 0]
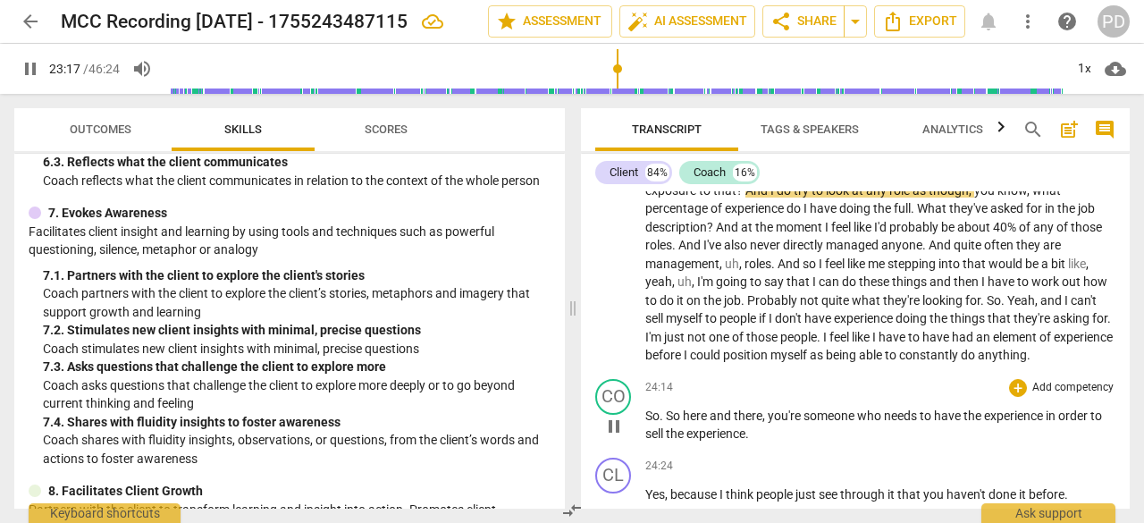
click at [695, 423] on span "here" at bounding box center [696, 415] width 27 height 14
type input "1399"
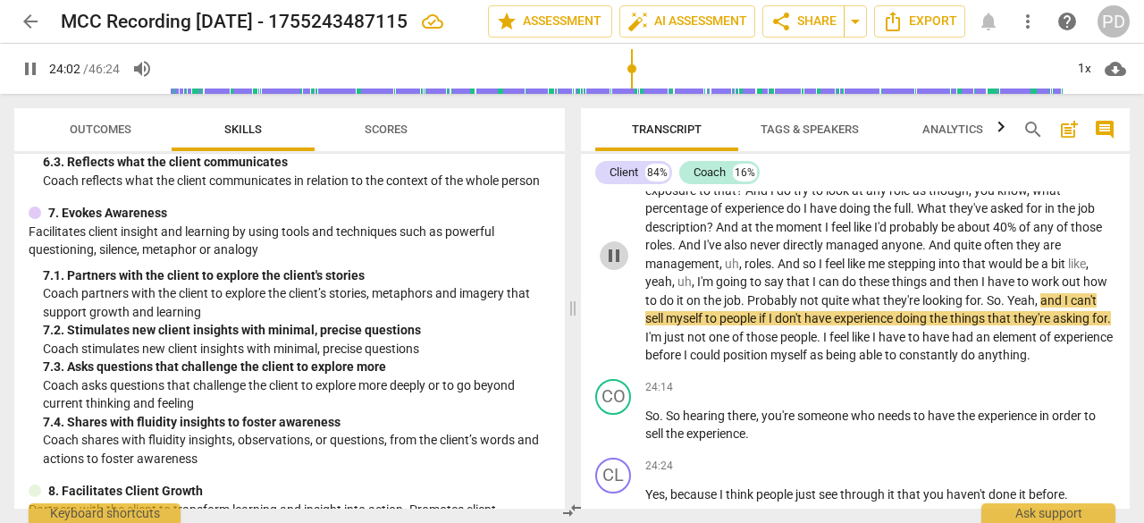
click at [618, 266] on span "pause" at bounding box center [613, 255] width 21 height 21
click at [616, 266] on span "play_arrow" at bounding box center [613, 255] width 21 height 21
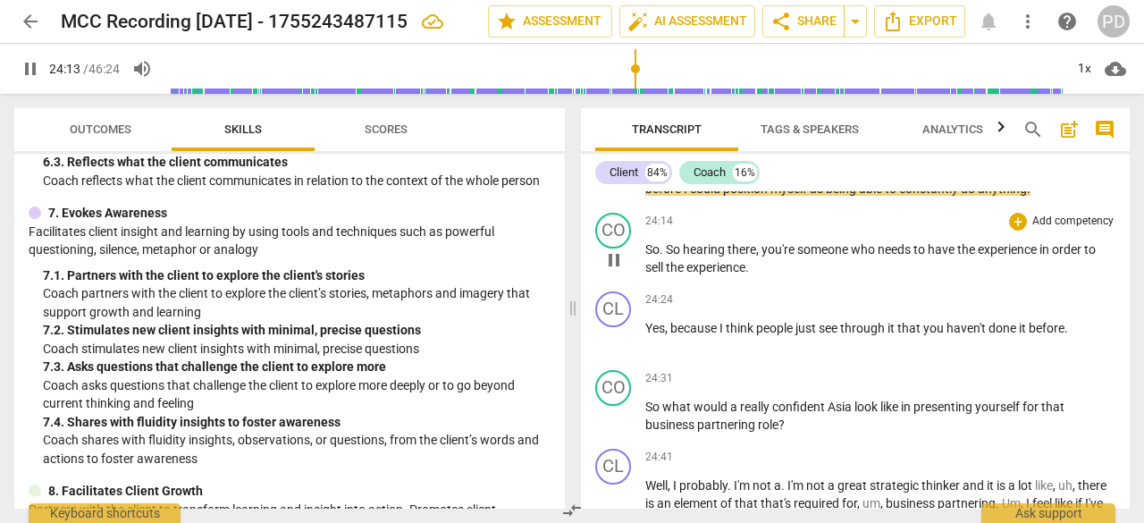
scroll to position [8190, 0]
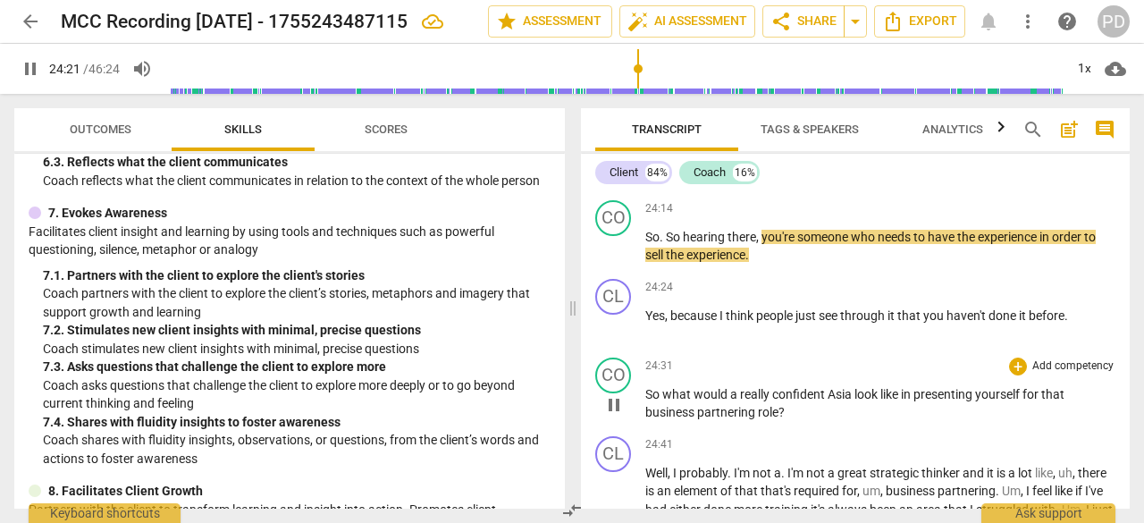
click at [836, 401] on span "Asia" at bounding box center [840, 394] width 27 height 14
type input "1463"
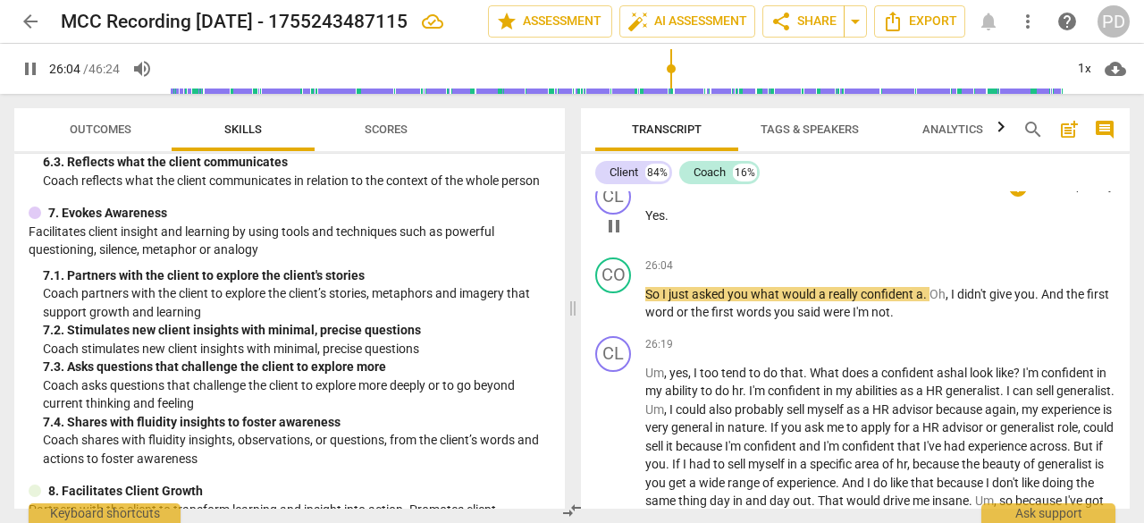
scroll to position [8816, 0]
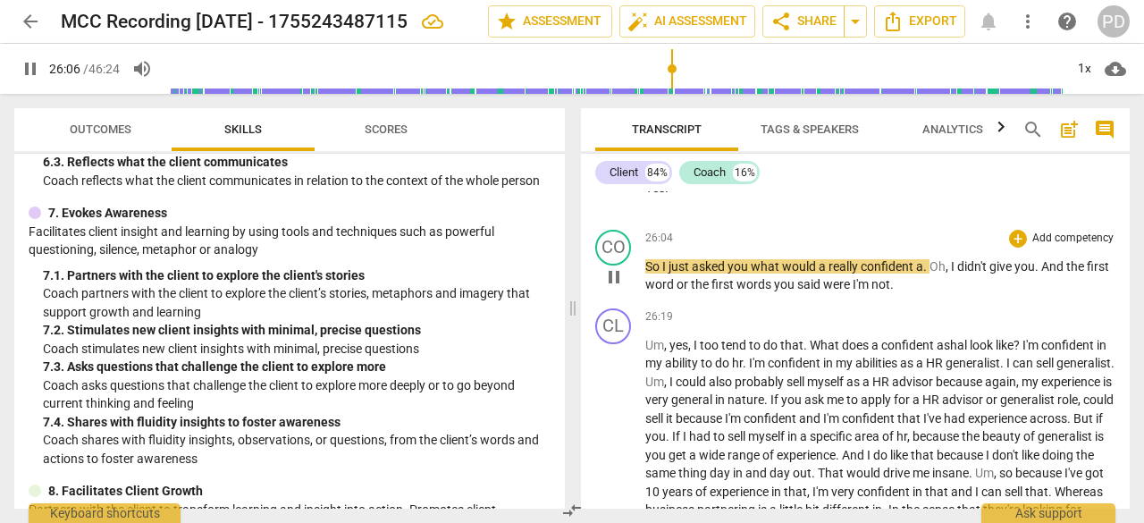
click at [613, 288] on span "pause" at bounding box center [613, 276] width 21 height 21
click at [613, 288] on span "play_arrow" at bounding box center [613, 276] width 21 height 21
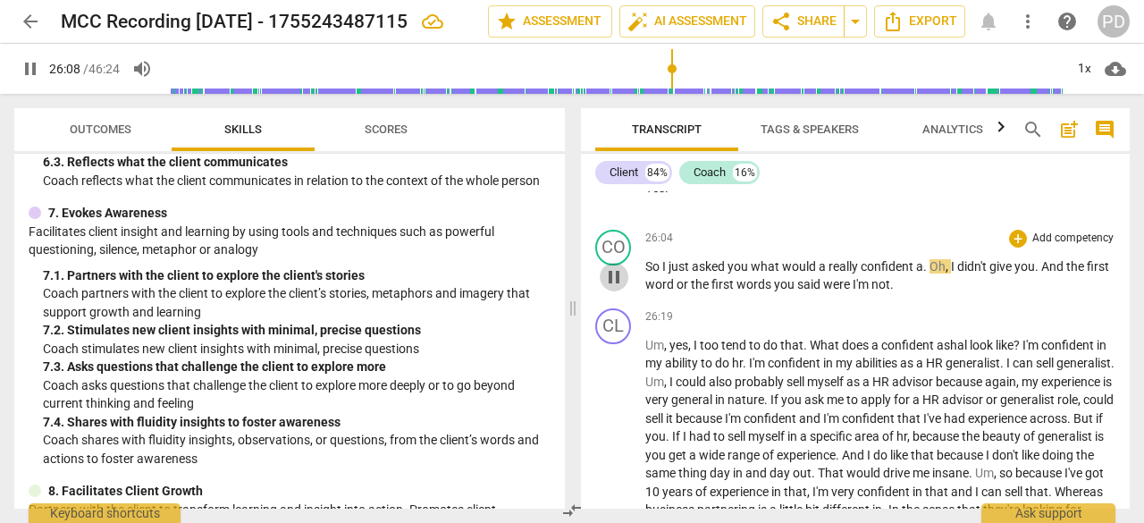
click at [613, 288] on span "pause" at bounding box center [613, 276] width 21 height 21
type input "1569"
click at [922, 294] on p "So I just asked you what would a really confident a . Oh , I didn't give you . …" at bounding box center [880, 275] width 470 height 37
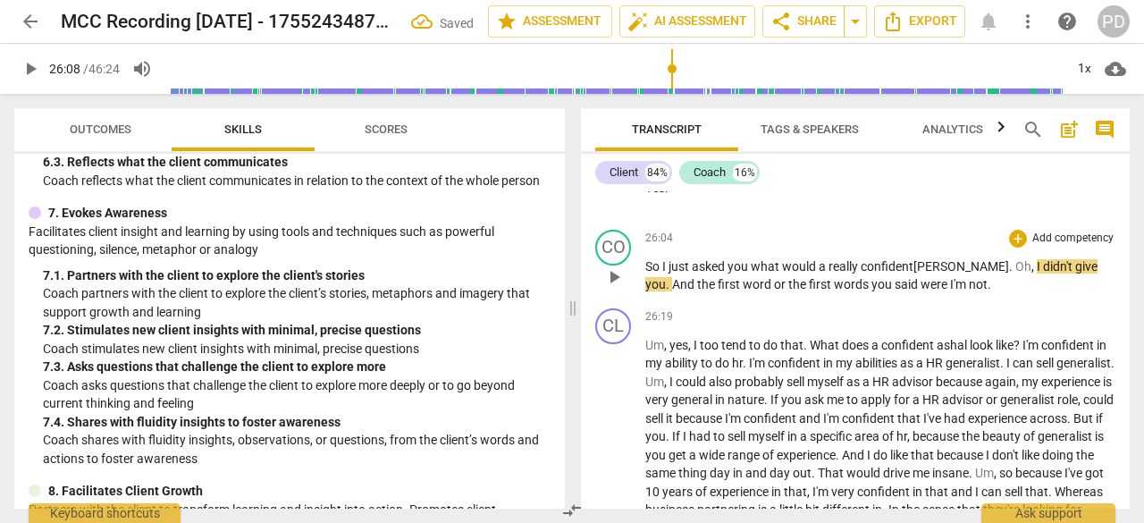
click at [1028, 294] on p "So I just asked you what would a really confident [PERSON_NAME] . Oh , I didn't…" at bounding box center [880, 275] width 470 height 37
drag, startPoint x: 966, startPoint y: 301, endPoint x: 992, endPoint y: 298, distance: 26.1
click at [992, 294] on p "So I just asked you what would a really confident [PERSON_NAME] . Oh , I didn't…" at bounding box center [880, 275] width 470 height 37
click at [1009, 273] on span "." at bounding box center [1012, 266] width 6 height 14
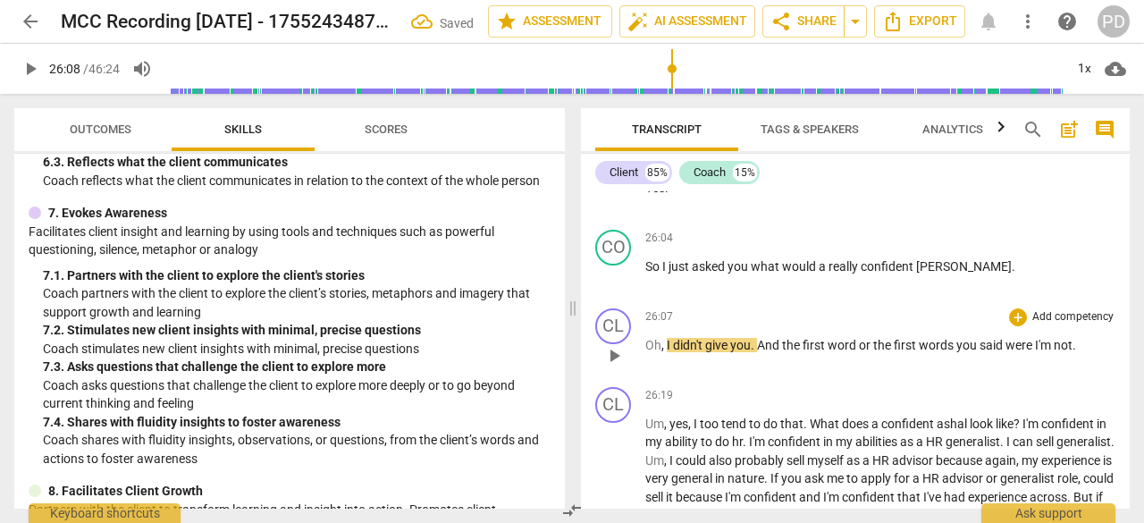
click at [760, 352] on span "And" at bounding box center [769, 345] width 25 height 14
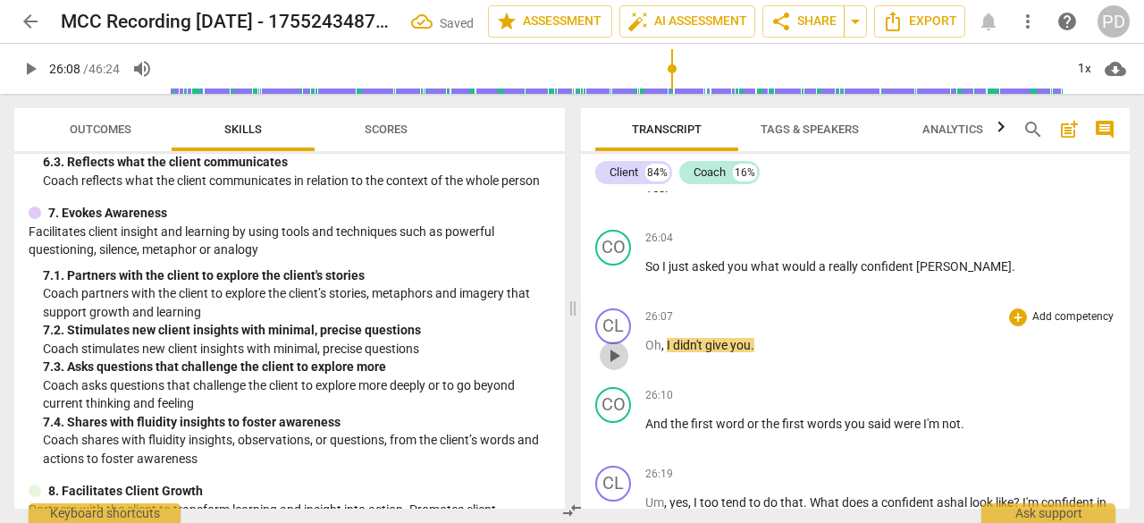
click at [612, 366] on span "play_arrow" at bounding box center [613, 355] width 21 height 21
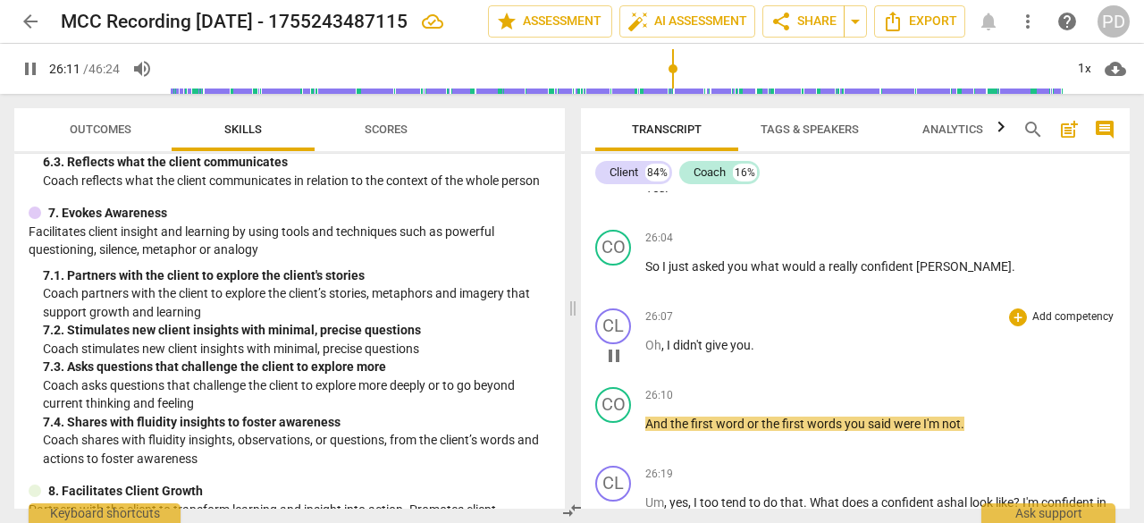
click at [749, 352] on span "you" at bounding box center [740, 345] width 21 height 14
type input "1573"
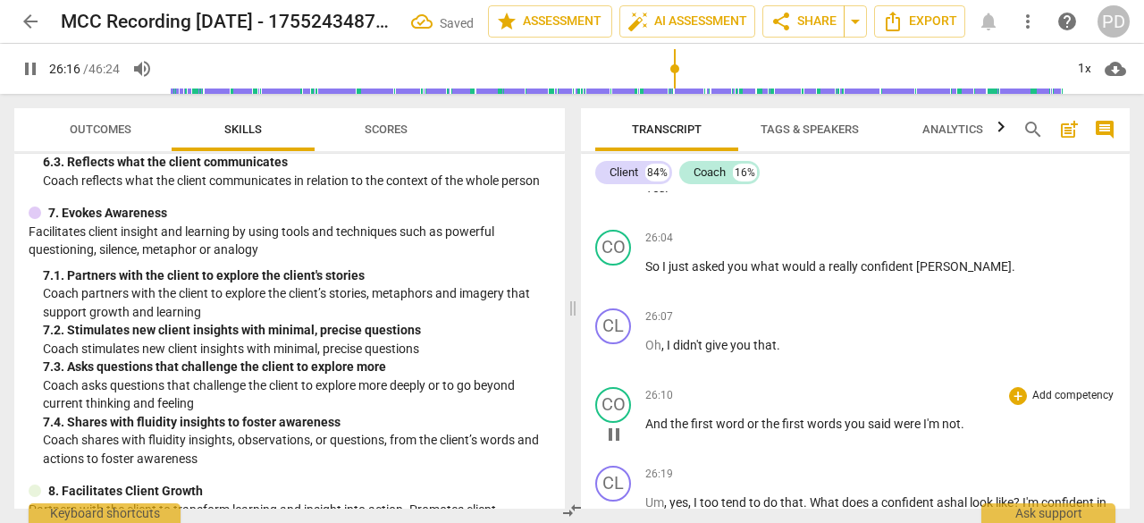
drag, startPoint x: 924, startPoint y: 455, endPoint x: 1017, endPoint y: 416, distance: 100.6
click at [926, 431] on span "I'm" at bounding box center [932, 423] width 19 height 14
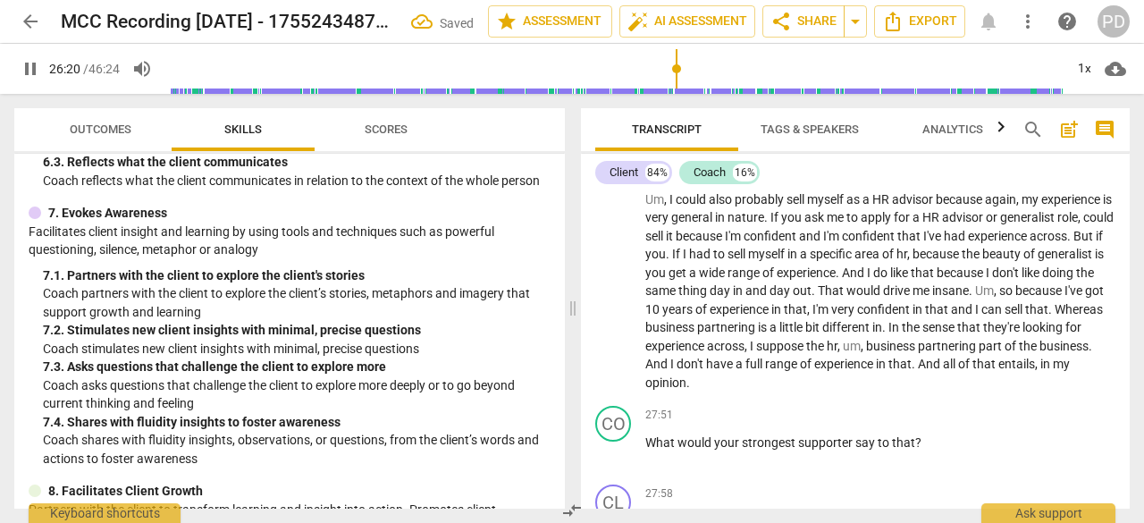
type input "1581"
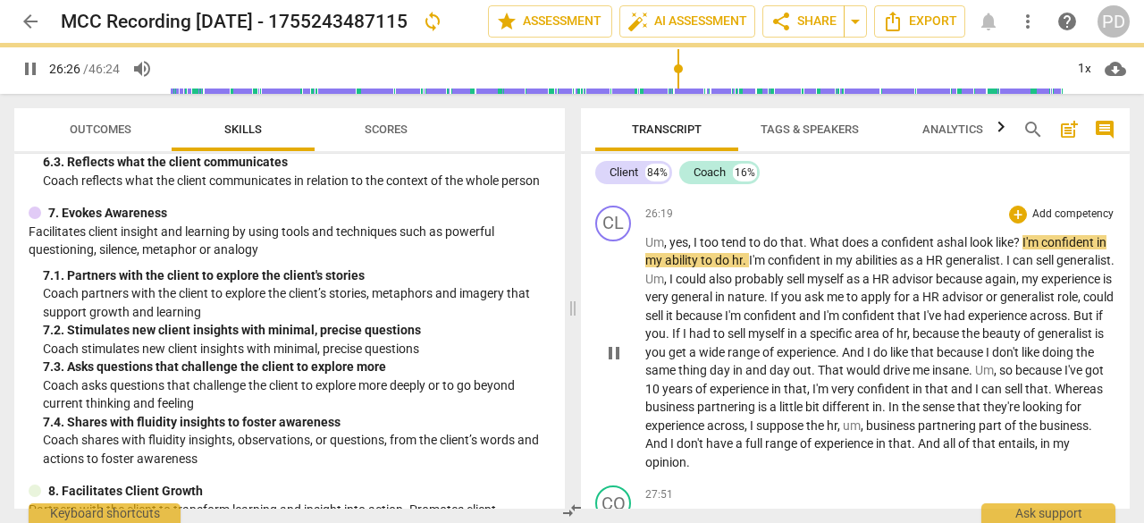
click at [940, 249] on span "ashal" at bounding box center [952, 242] width 33 height 14
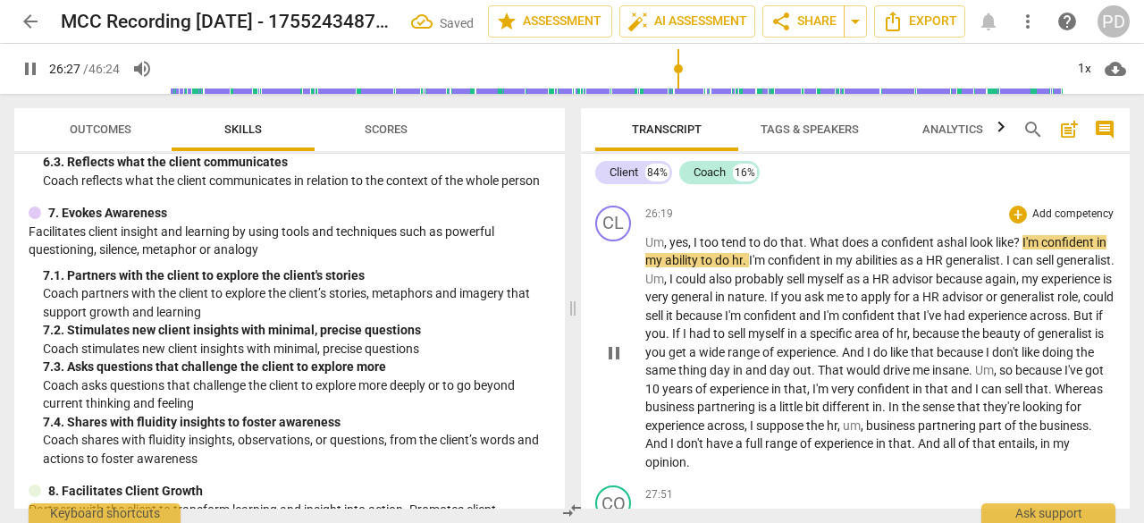
type input "1587"
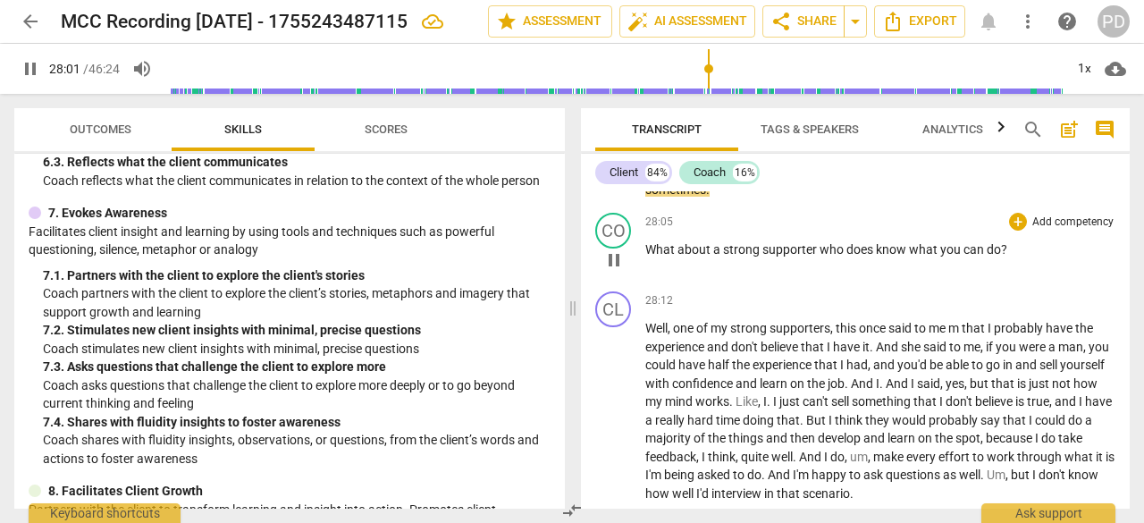
scroll to position [9522, 0]
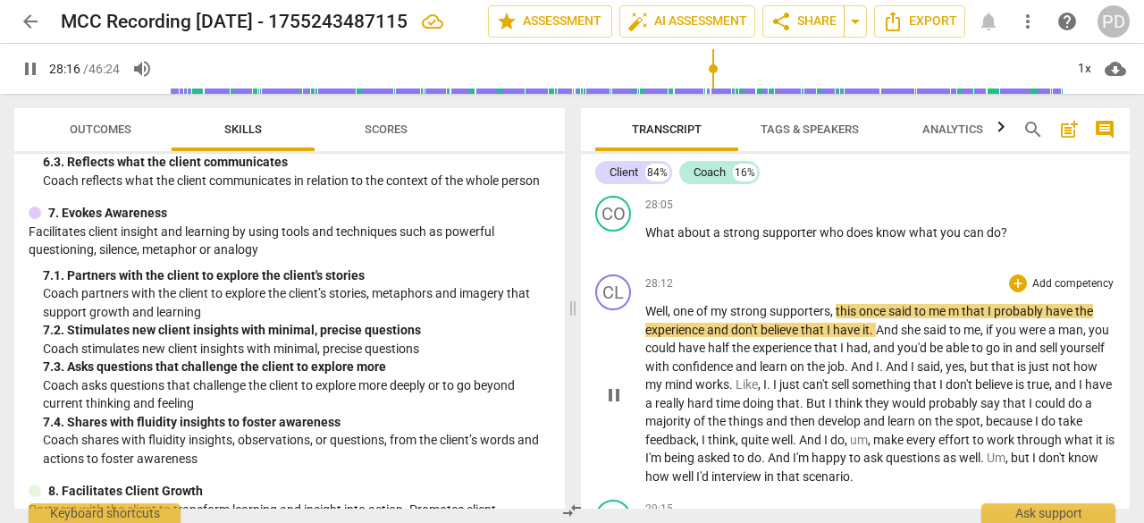
click at [961, 318] on span "m" at bounding box center [954, 311] width 13 height 14
type input "1697"
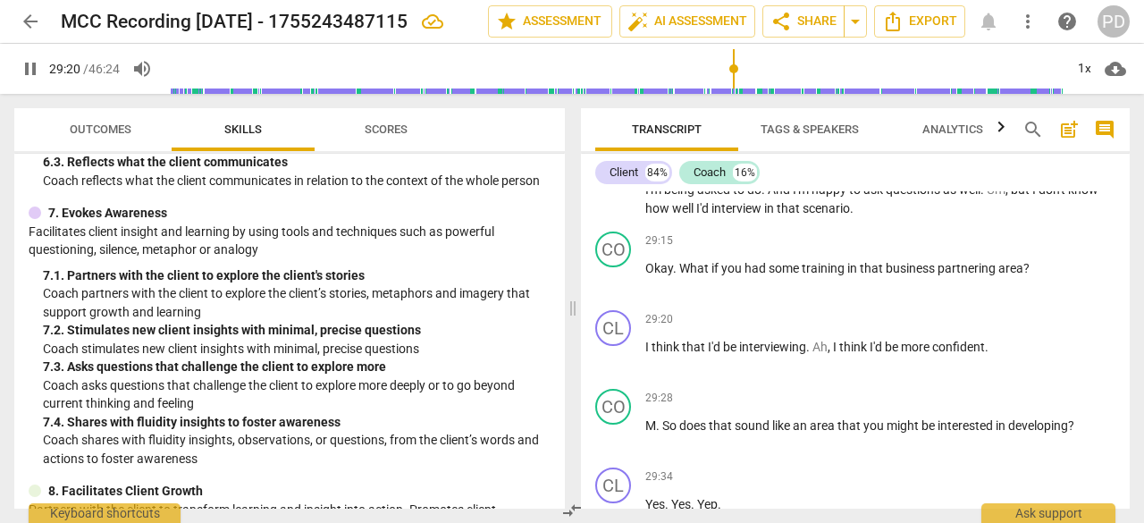
scroll to position [9880, 0]
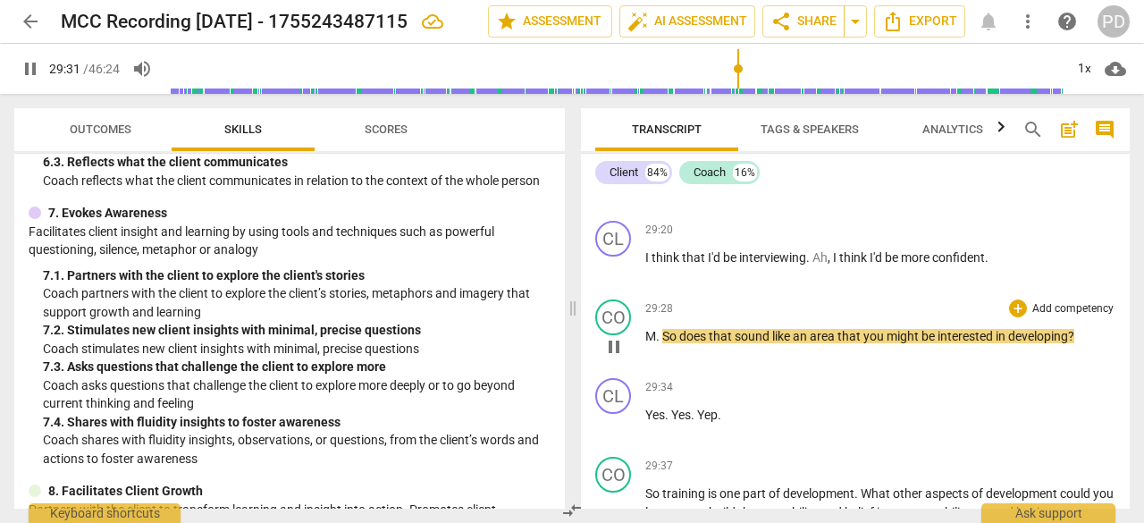
click at [661, 343] on span "." at bounding box center [659, 336] width 6 height 14
type input "1774"
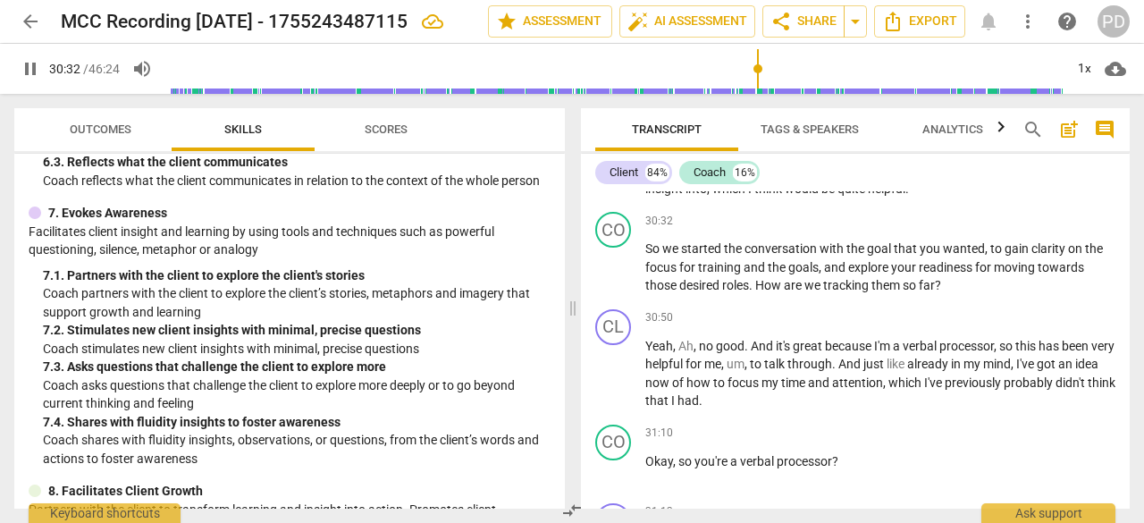
scroll to position [10416, 0]
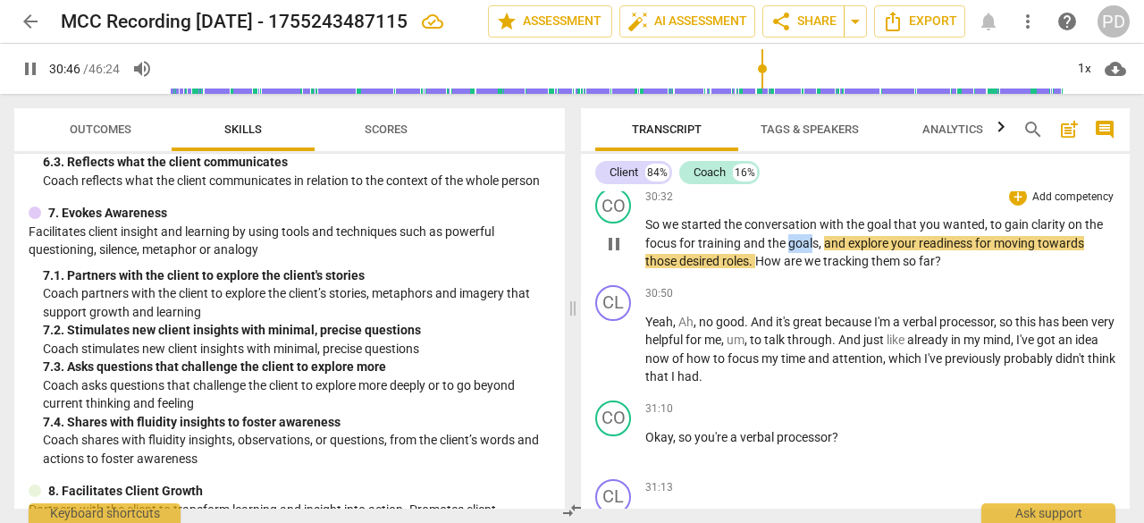
drag, startPoint x: 790, startPoint y: 274, endPoint x: 815, endPoint y: 274, distance: 25.0
click at [815, 250] on span "goals" at bounding box center [803, 243] width 30 height 14
type input "1848"
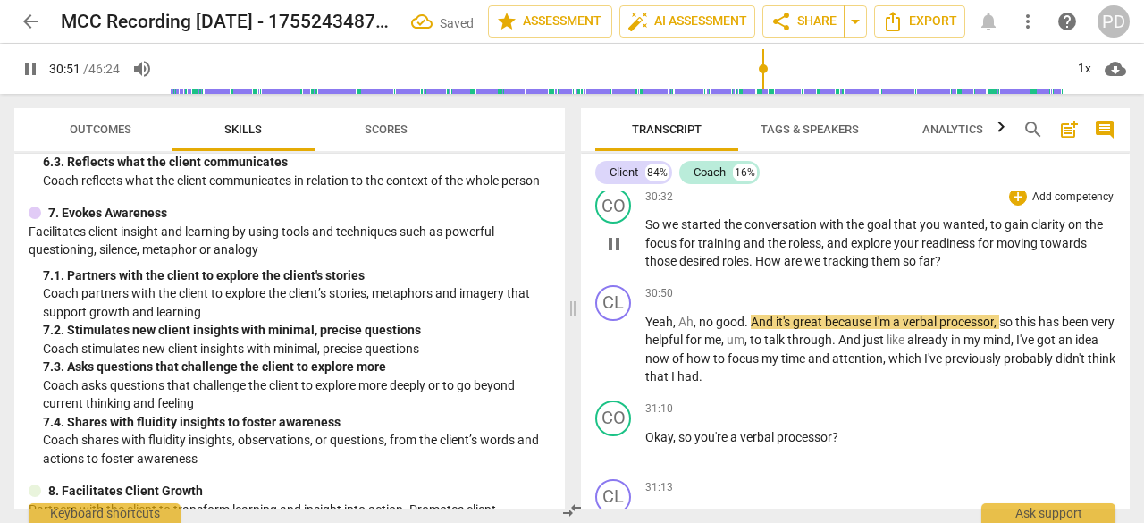
click at [898, 268] on span "them" at bounding box center [886, 261] width 31 height 14
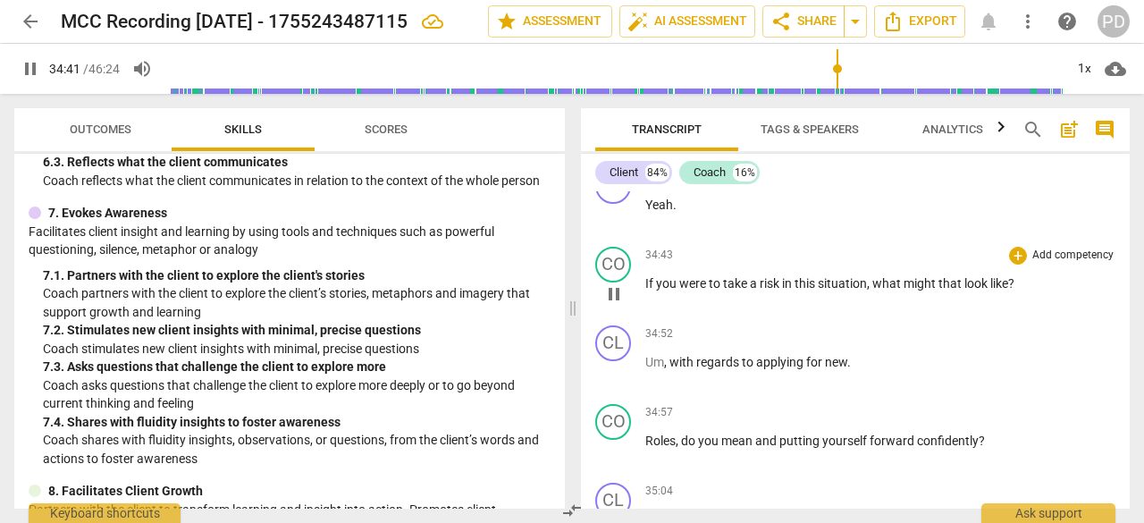
scroll to position [11935, 0]
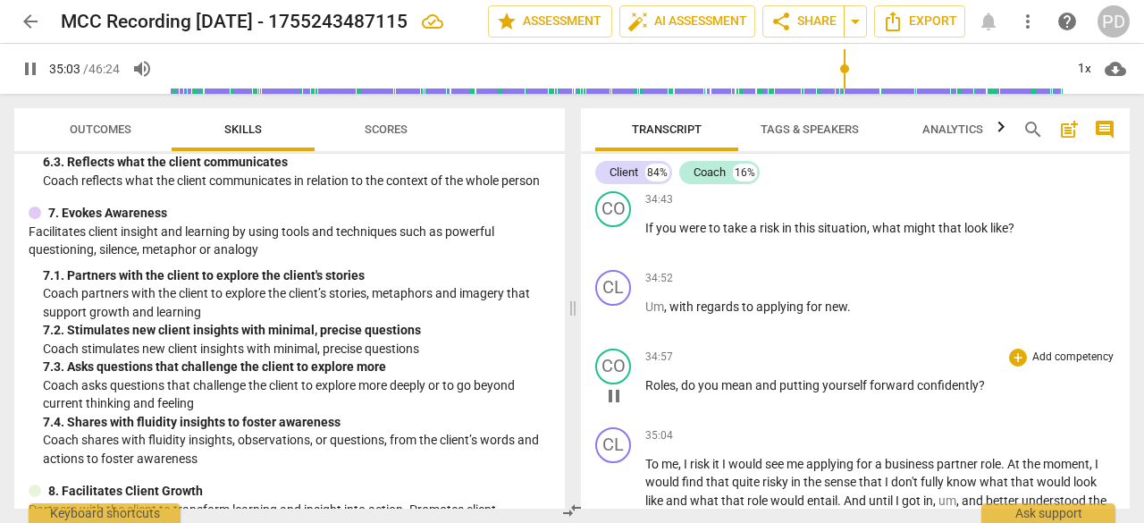
click at [617, 407] on span "pause" at bounding box center [613, 395] width 21 height 21
type input "2103"
drag, startPoint x: 754, startPoint y: 437, endPoint x: 648, endPoint y: 437, distance: 106.3
click at [648, 395] on p "Roles , do you mean and putting yourself forward confidently ?" at bounding box center [880, 385] width 470 height 19
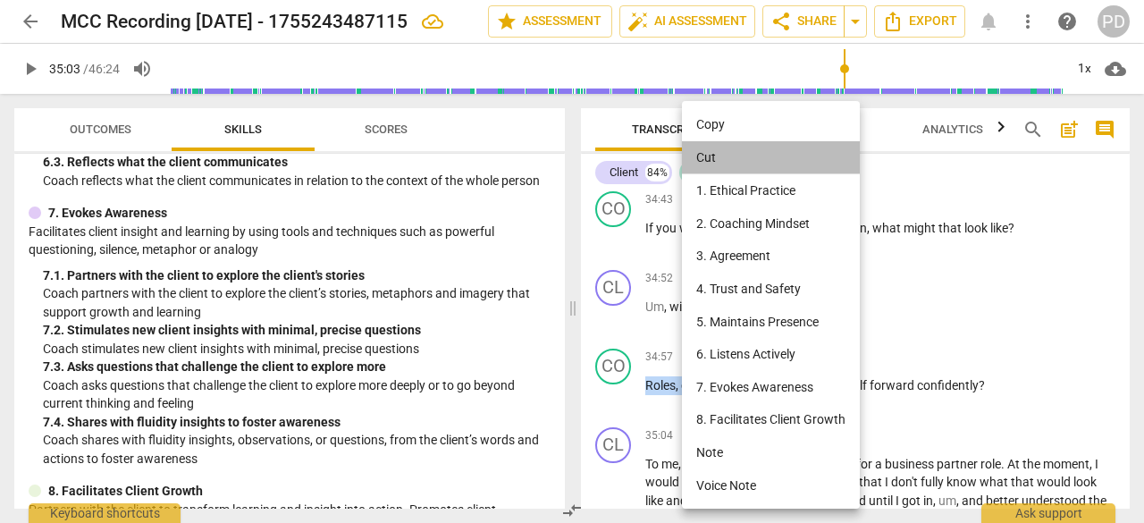
click at [709, 154] on li "Cut" at bounding box center [771, 158] width 178 height 34
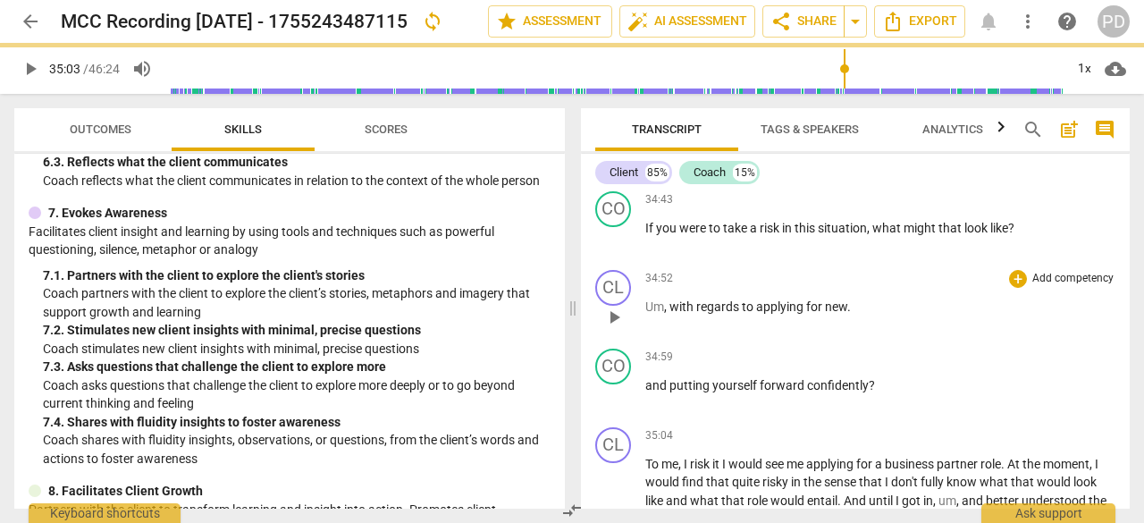
click at [850, 316] on p "Um , with regards to applying for new ." at bounding box center [880, 307] width 470 height 19
click at [616, 407] on span "play_arrow" at bounding box center [613, 395] width 21 height 21
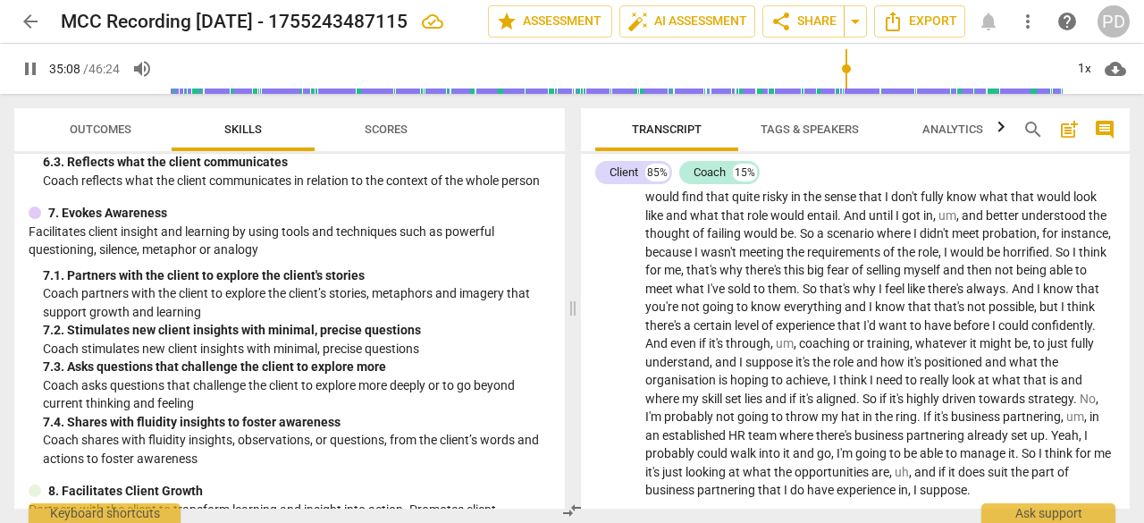
scroll to position [12203, 0]
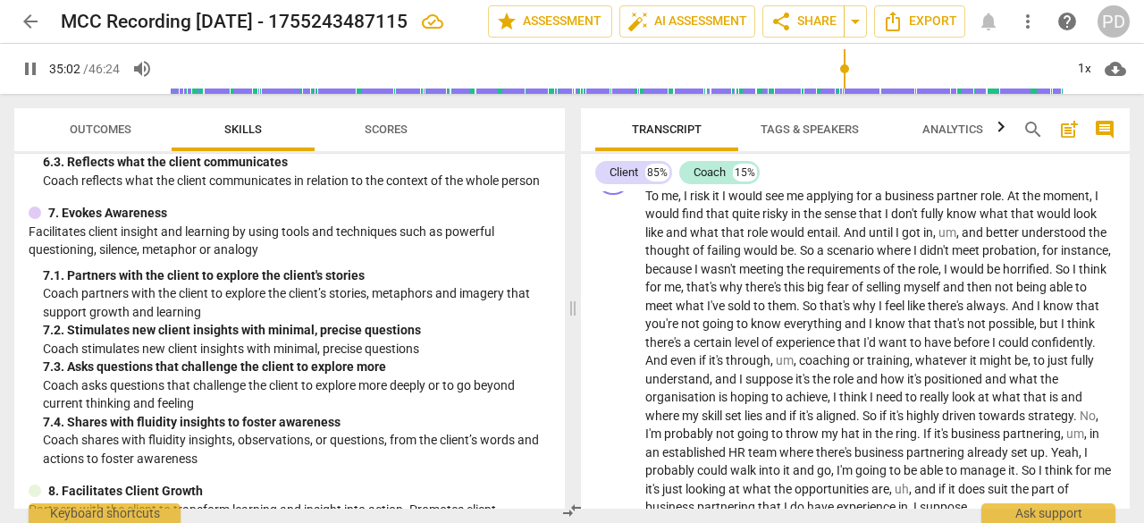
click at [844, 68] on input "range" at bounding box center [614, 68] width 898 height 57
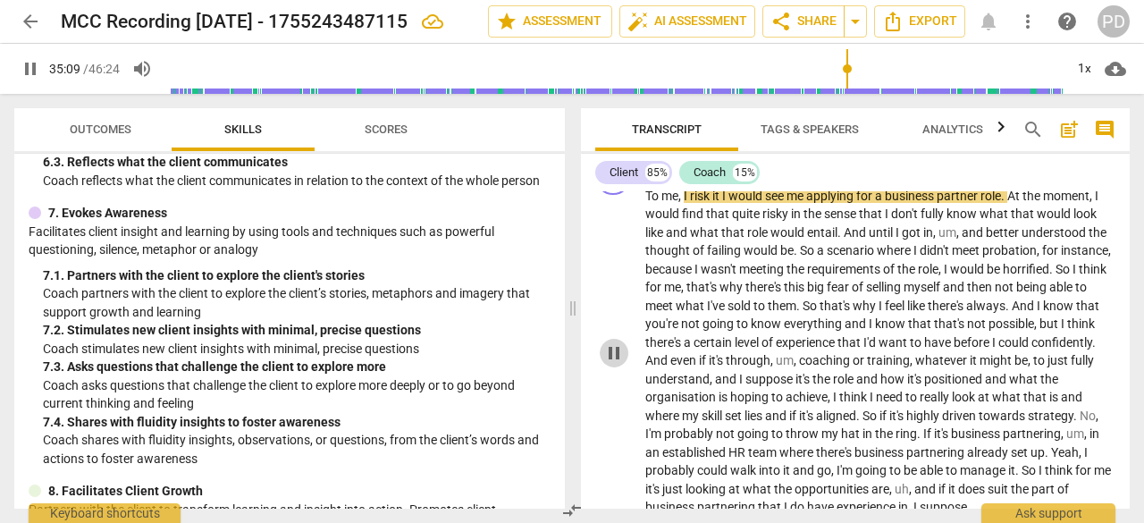
click at [609, 364] on span "pause" at bounding box center [613, 352] width 21 height 21
type input "2110"
click at [689, 203] on span "I" at bounding box center [687, 196] width 6 height 14
click at [729, 203] on span "I" at bounding box center [726, 196] width 6 height 14
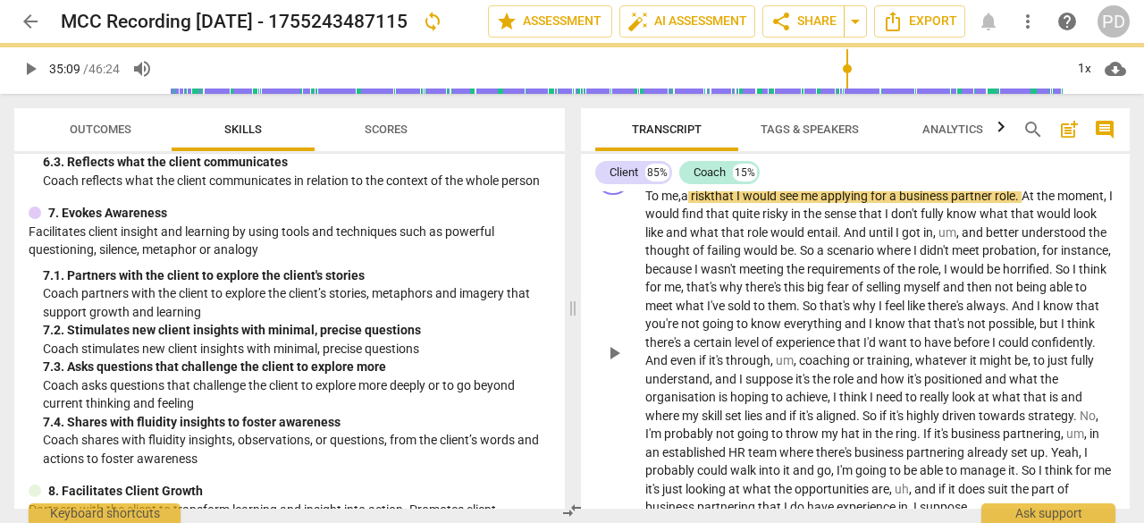
click at [611, 364] on span "play_arrow" at bounding box center [613, 352] width 21 height 21
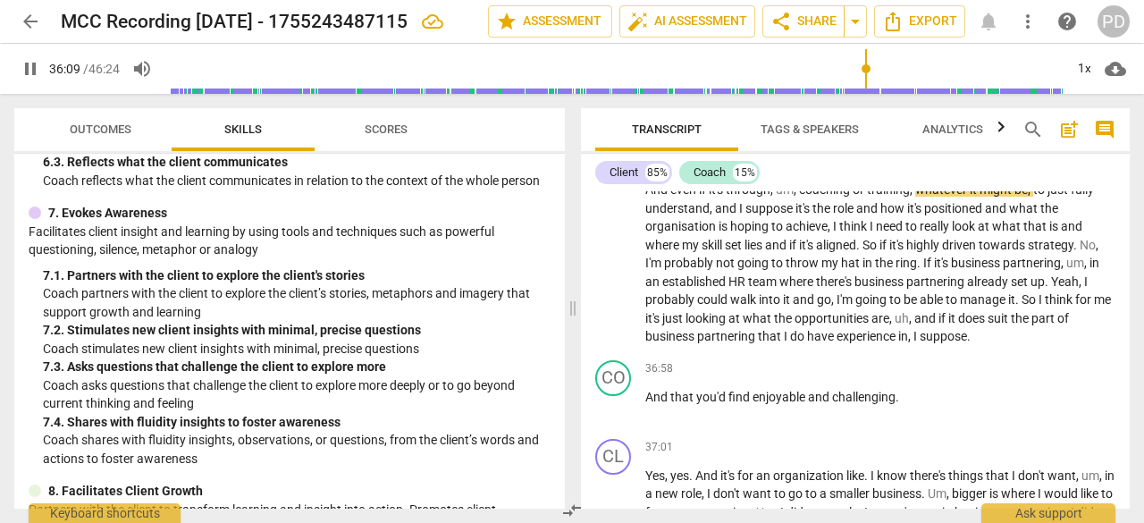
scroll to position [12382, 0]
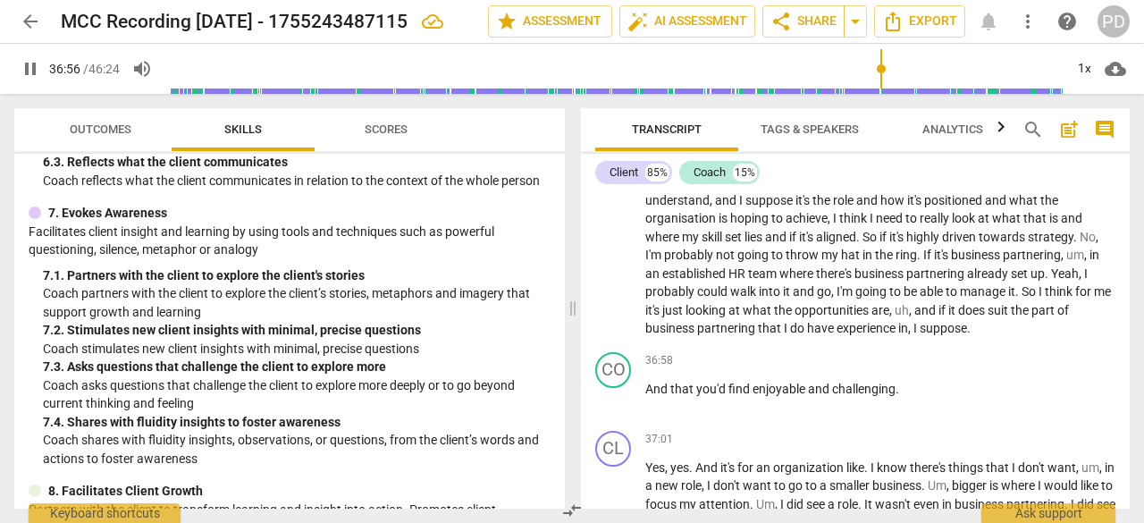
click at [617, 185] on span "pause" at bounding box center [613, 174] width 21 height 21
type input "2217"
